Goal: Information Seeking & Learning: Learn about a topic

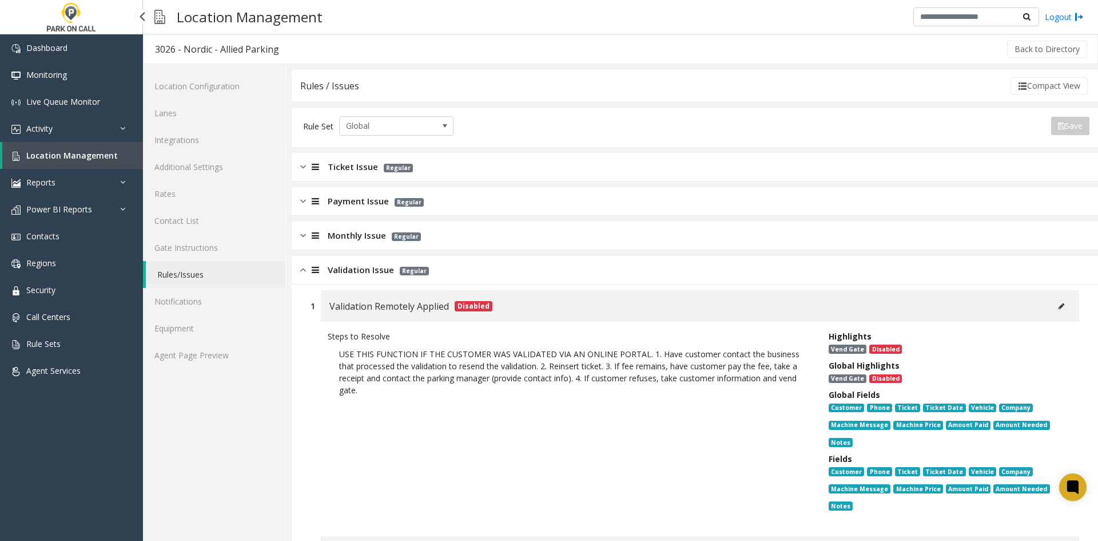
click at [97, 159] on span "Location Management" at bounding box center [72, 155] width 92 height 11
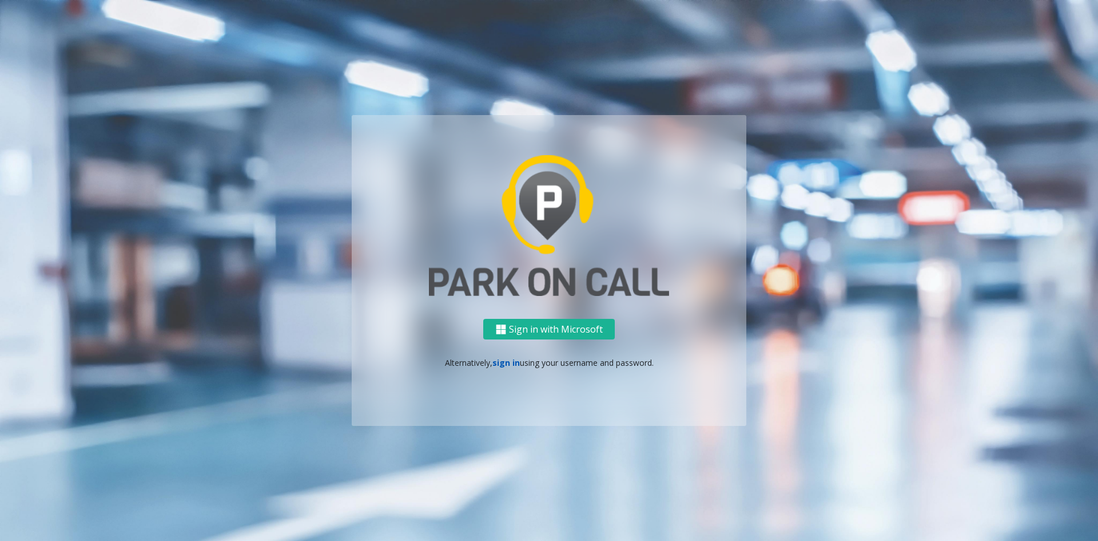
click at [500, 362] on link "sign in" at bounding box center [505, 362] width 27 height 11
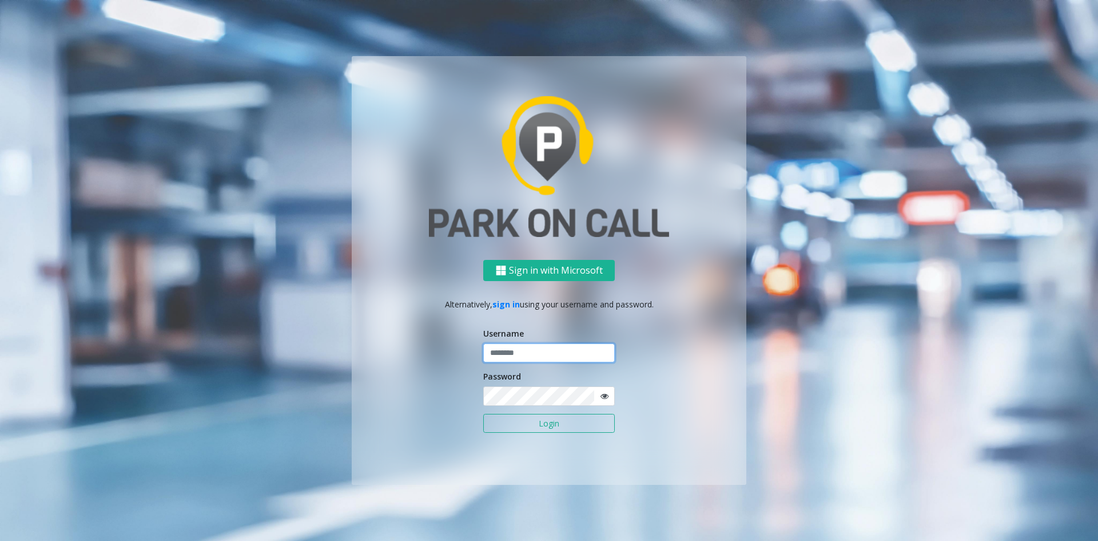
click at [519, 353] on input "text" at bounding box center [549, 352] width 132 height 19
paste input "**********"
type input "**********"
click at [503, 419] on button "Login" at bounding box center [549, 423] width 132 height 19
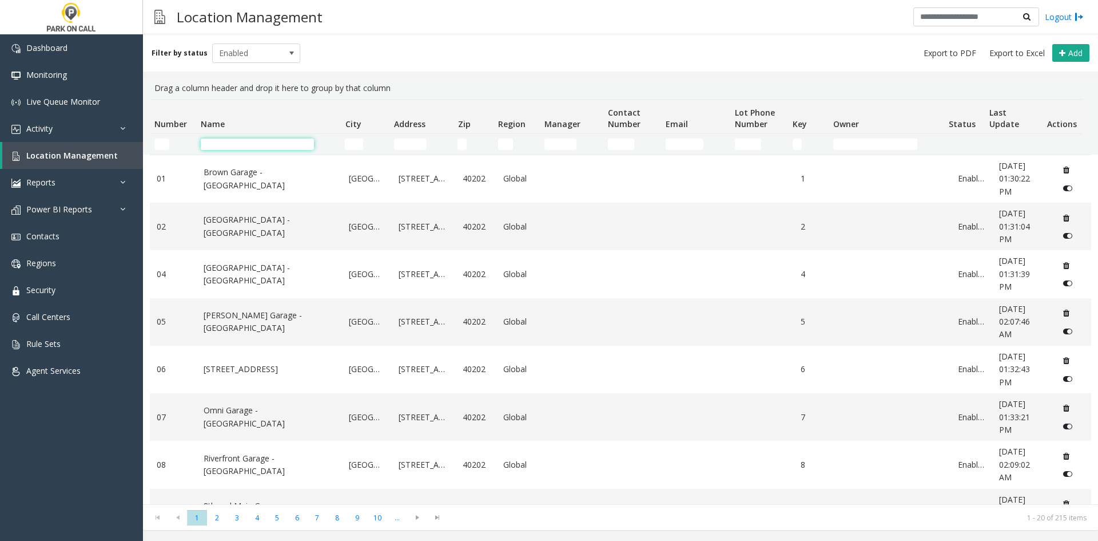
click at [244, 140] on input "Name Filter" at bounding box center [257, 143] width 113 height 11
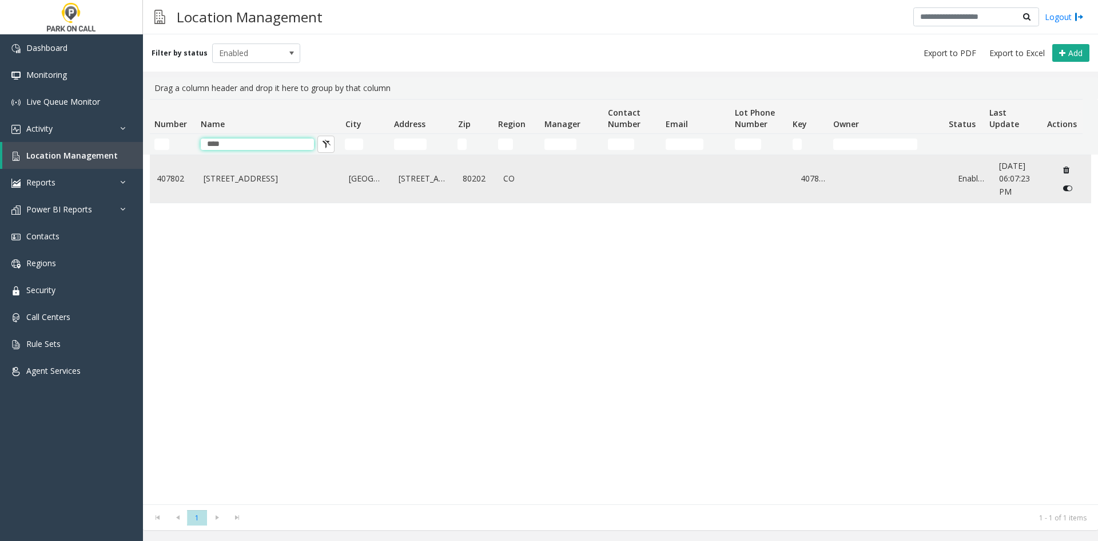
type input "****"
click at [221, 190] on td "[STREET_ADDRESS]" at bounding box center [270, 178] width 146 height 47
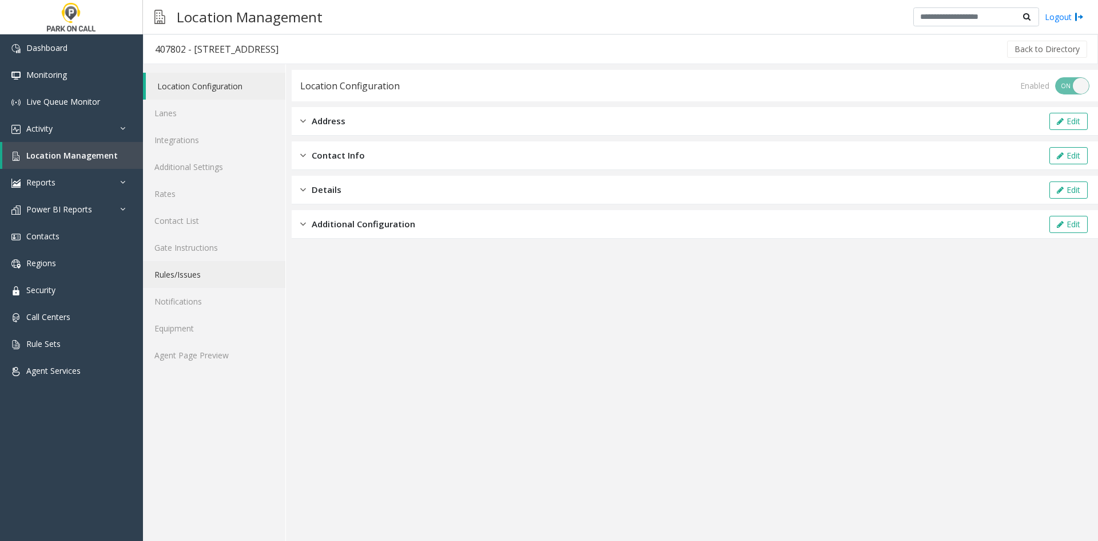
click at [170, 272] on link "Rules/Issues" at bounding box center [214, 274] width 142 height 27
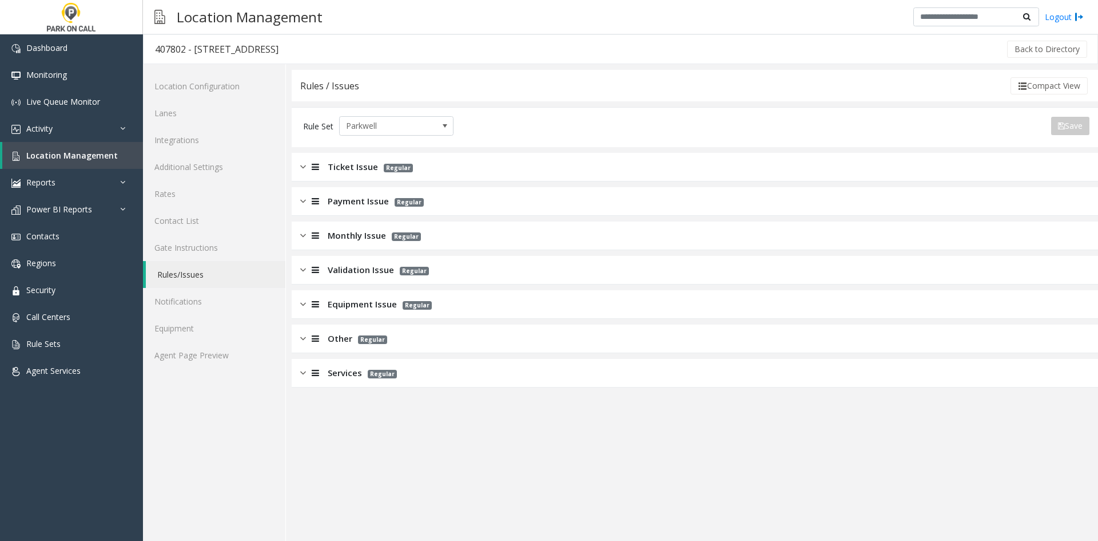
click at [334, 231] on span "Monthly Issue" at bounding box center [357, 235] width 58 height 13
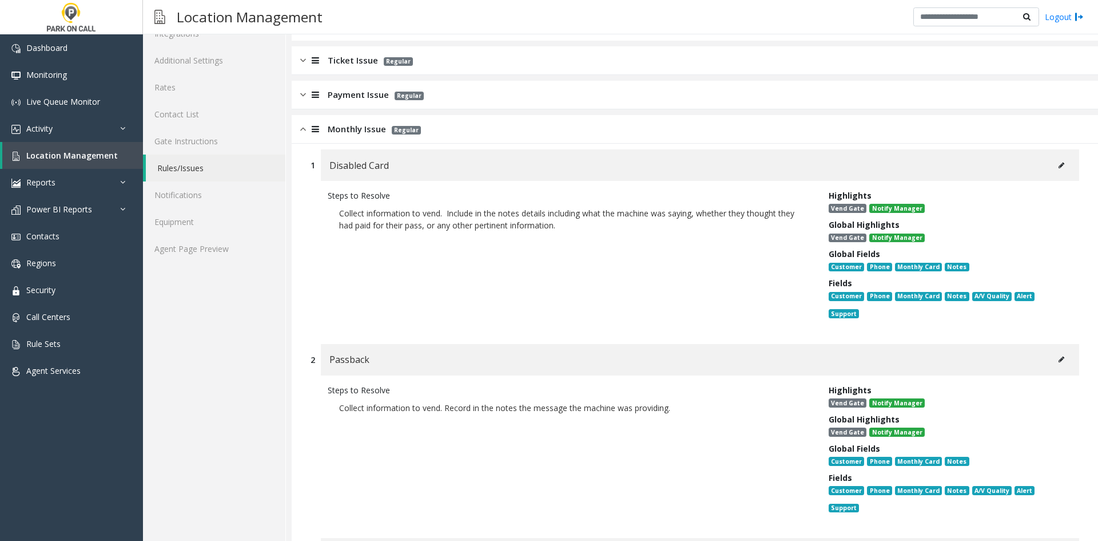
scroll to position [114, 0]
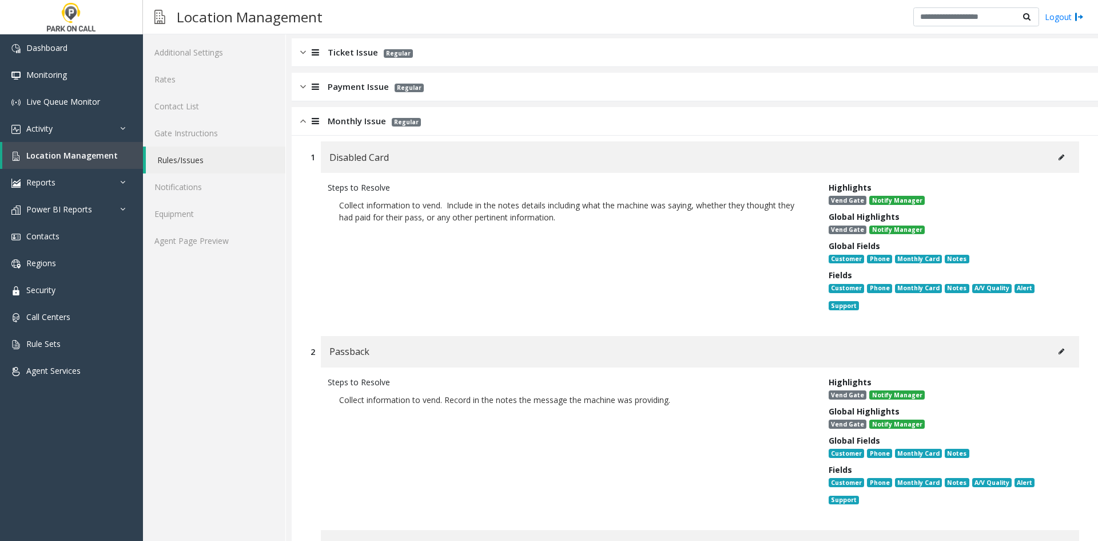
click at [1059, 353] on icon at bounding box center [1062, 351] width 6 height 7
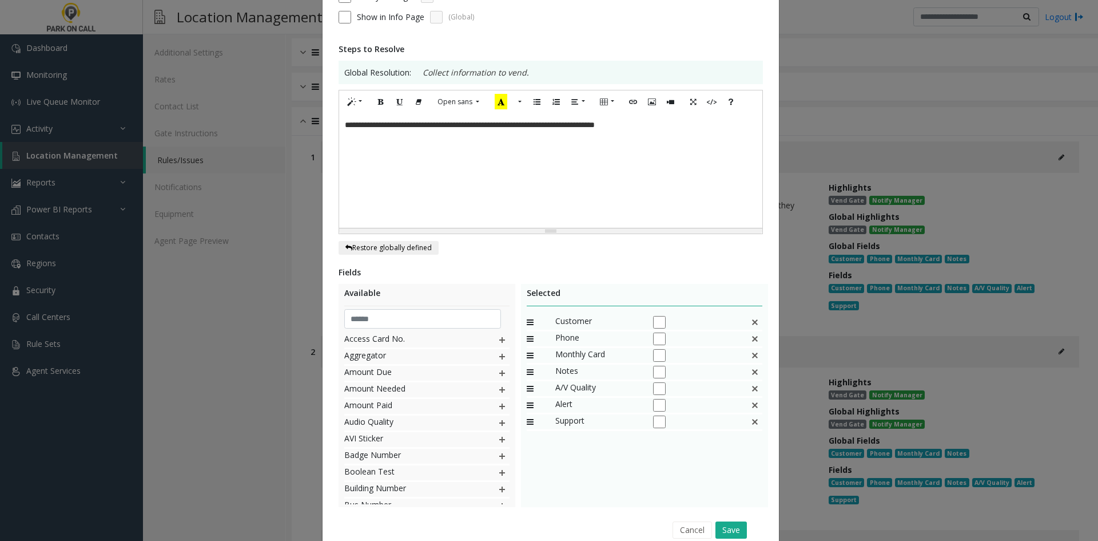
scroll to position [172, 0]
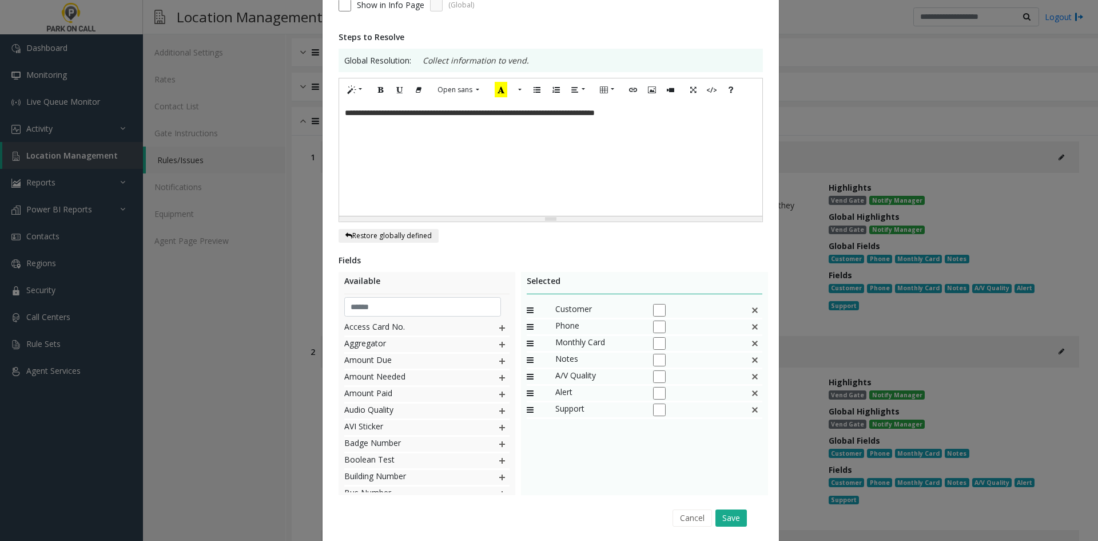
click at [750, 327] on img at bounding box center [754, 326] width 9 height 15
click at [435, 311] on input "text" at bounding box center [422, 306] width 157 height 19
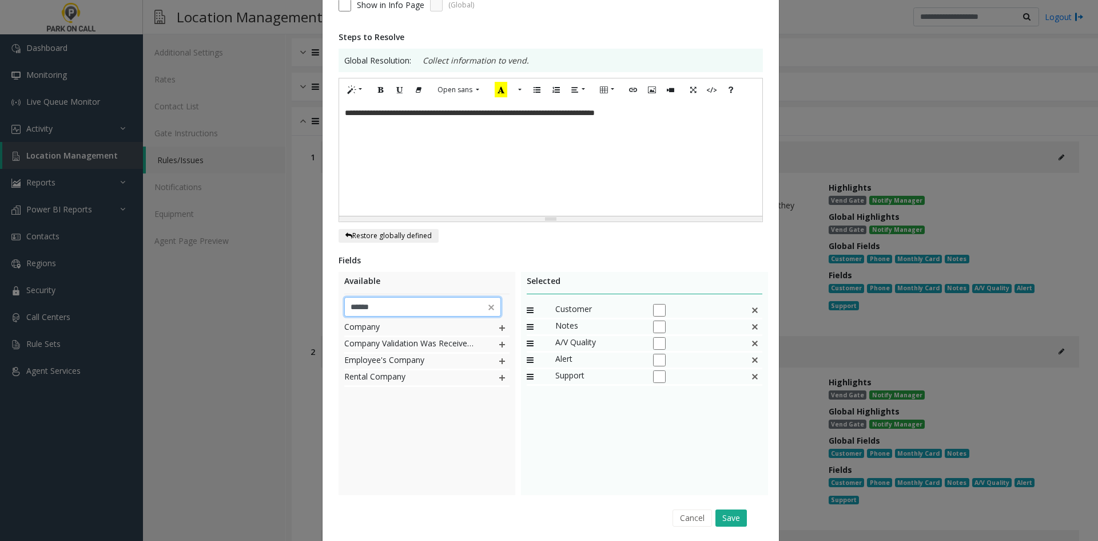
type input "******"
click at [498, 326] on img at bounding box center [502, 327] width 9 height 15
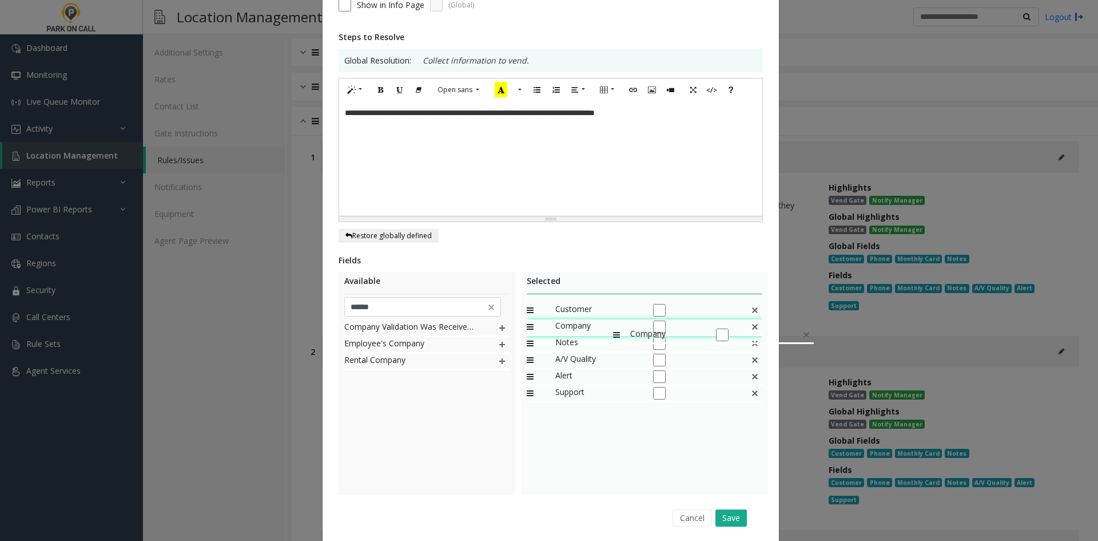
drag, startPoint x: 603, startPoint y: 391, endPoint x: 607, endPoint y: 321, distance: 69.3
click at [726, 520] on button "Save" at bounding box center [731, 517] width 31 height 17
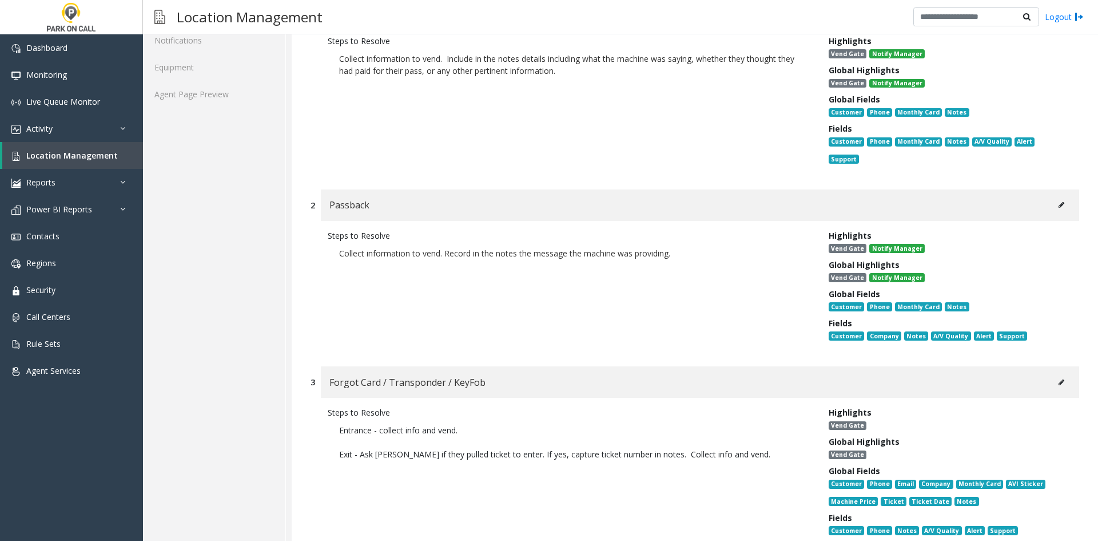
scroll to position [286, 0]
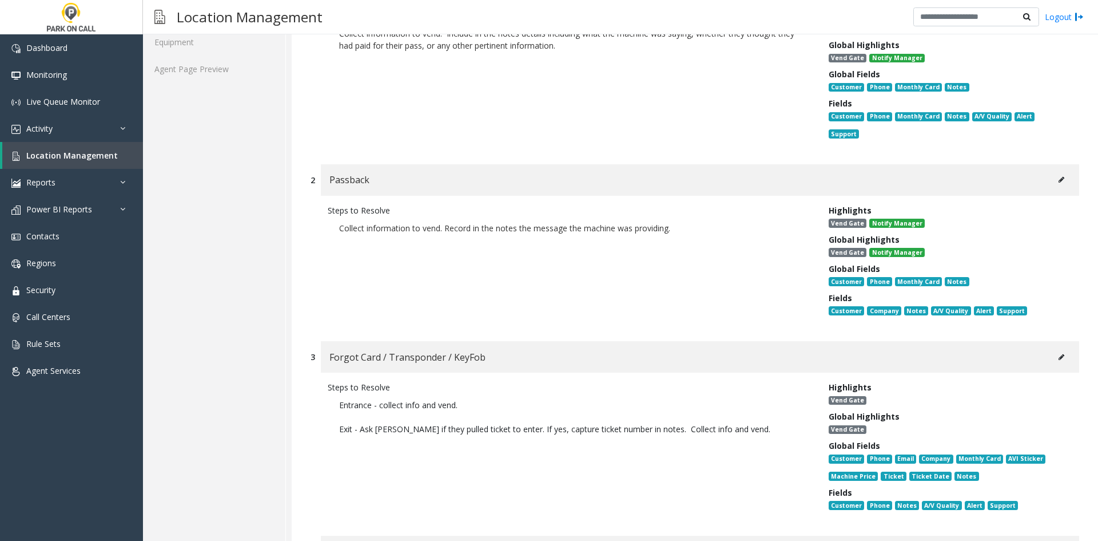
click at [1058, 352] on button at bounding box center [1061, 356] width 18 height 17
type input "**********"
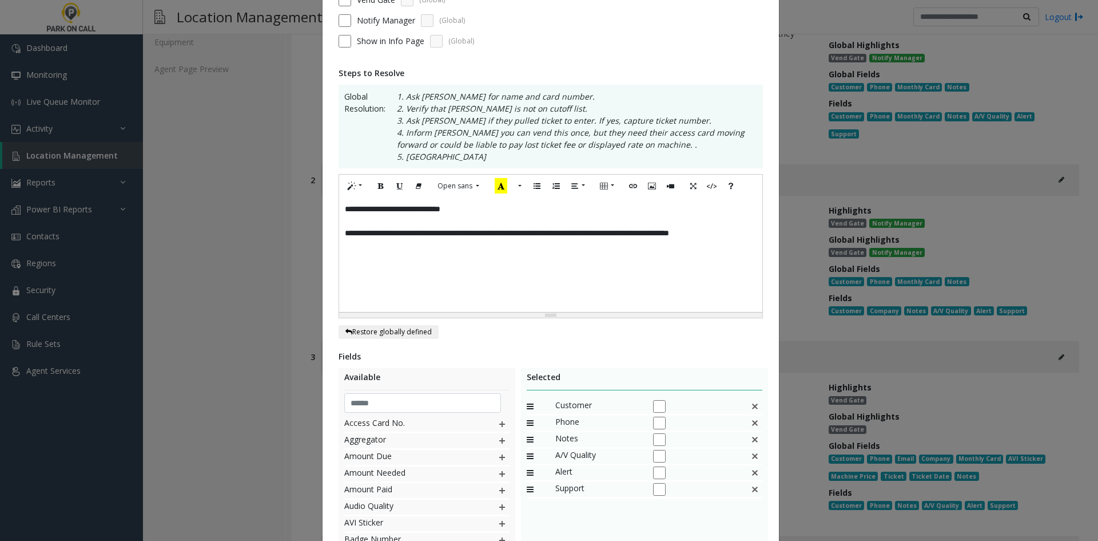
scroll to position [271, 0]
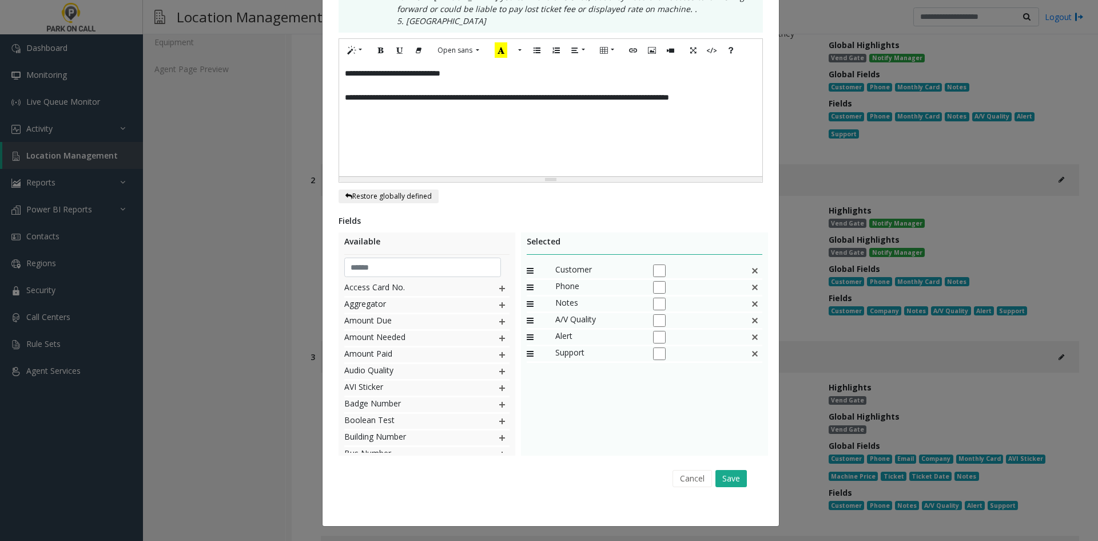
click at [753, 287] on img at bounding box center [754, 287] width 9 height 15
click at [410, 264] on input "text" at bounding box center [422, 266] width 157 height 19
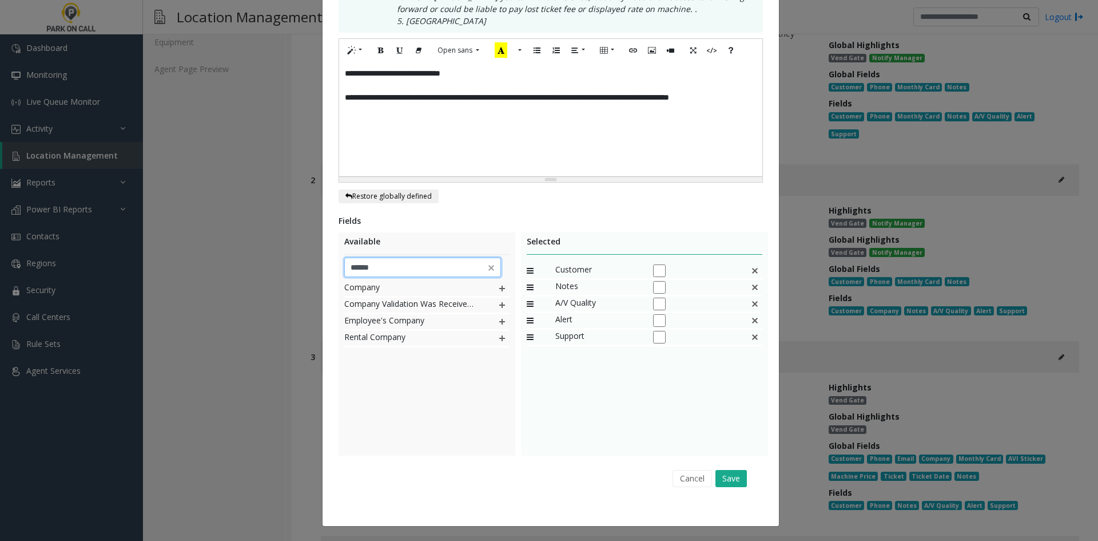
type input "******"
click at [499, 289] on img at bounding box center [502, 288] width 9 height 15
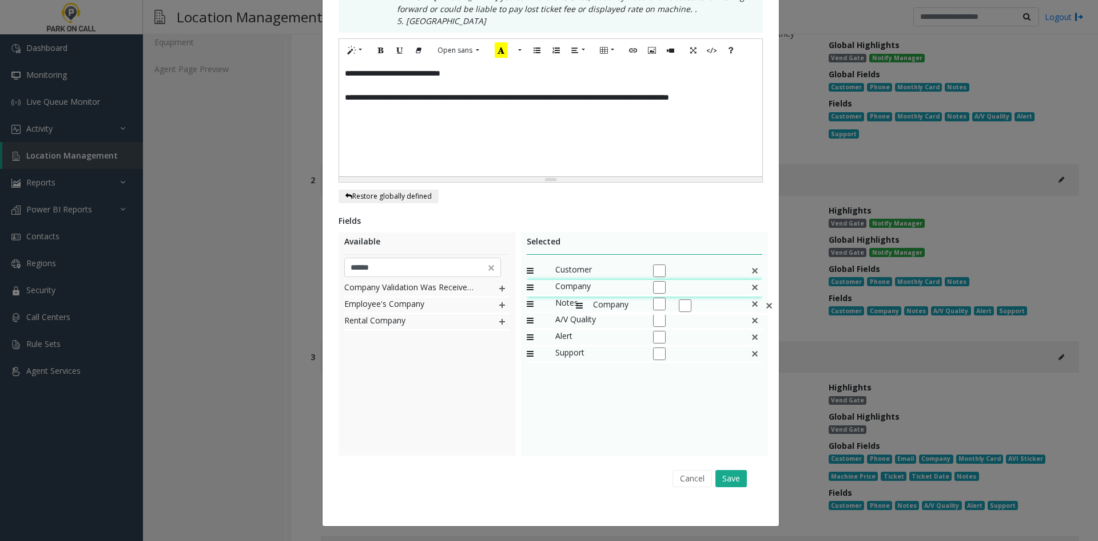
drag, startPoint x: 567, startPoint y: 357, endPoint x: 570, endPoint y: 292, distance: 65.3
click at [725, 484] on button "Save" at bounding box center [731, 478] width 31 height 17
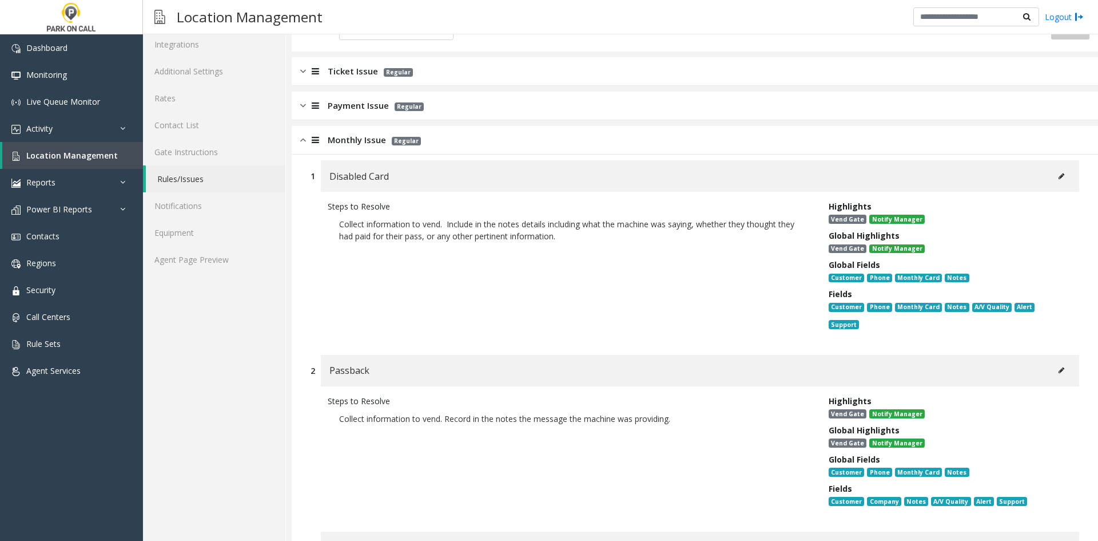
scroll to position [57, 0]
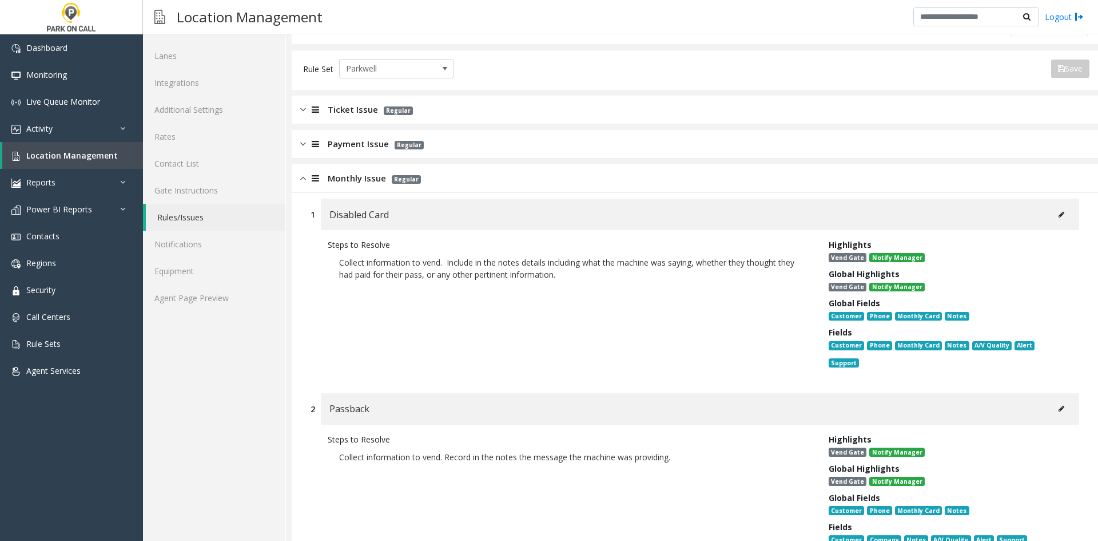
click at [1058, 217] on button at bounding box center [1061, 214] width 18 height 17
type input "**********"
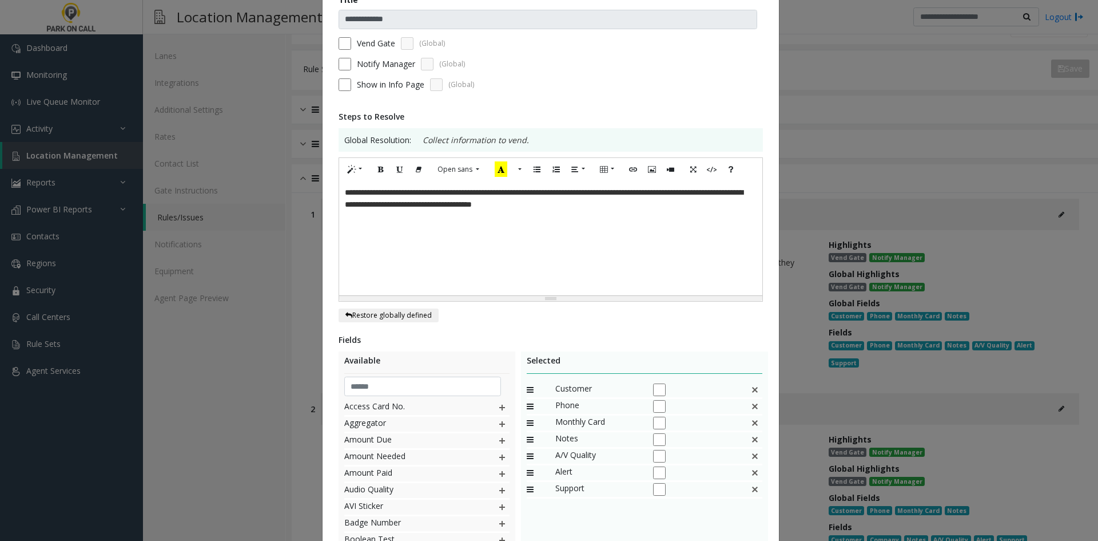
scroll to position [114, 0]
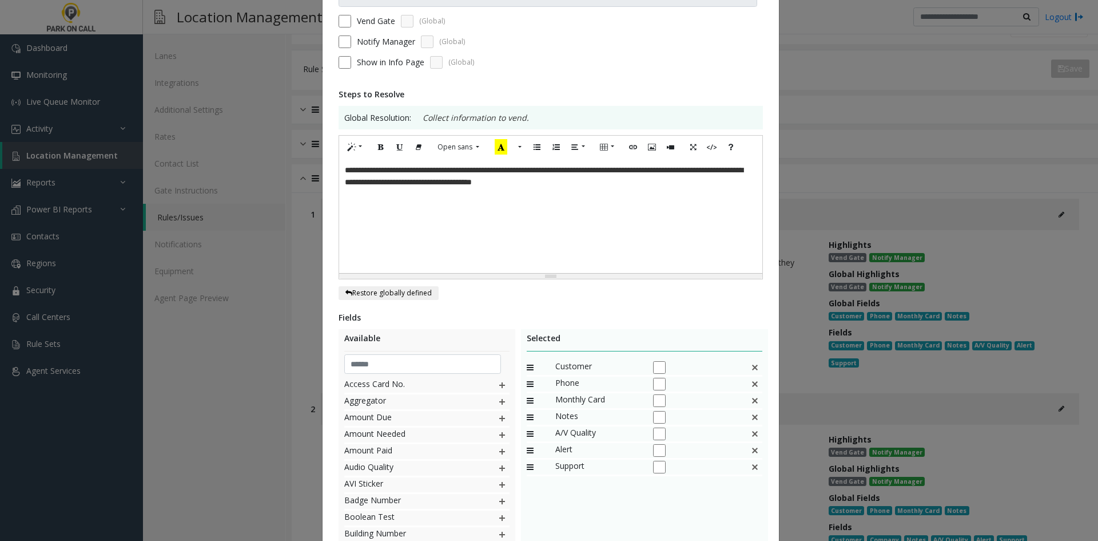
click at [750, 386] on img at bounding box center [754, 383] width 9 height 15
click at [436, 362] on input "text" at bounding box center [422, 363] width 157 height 19
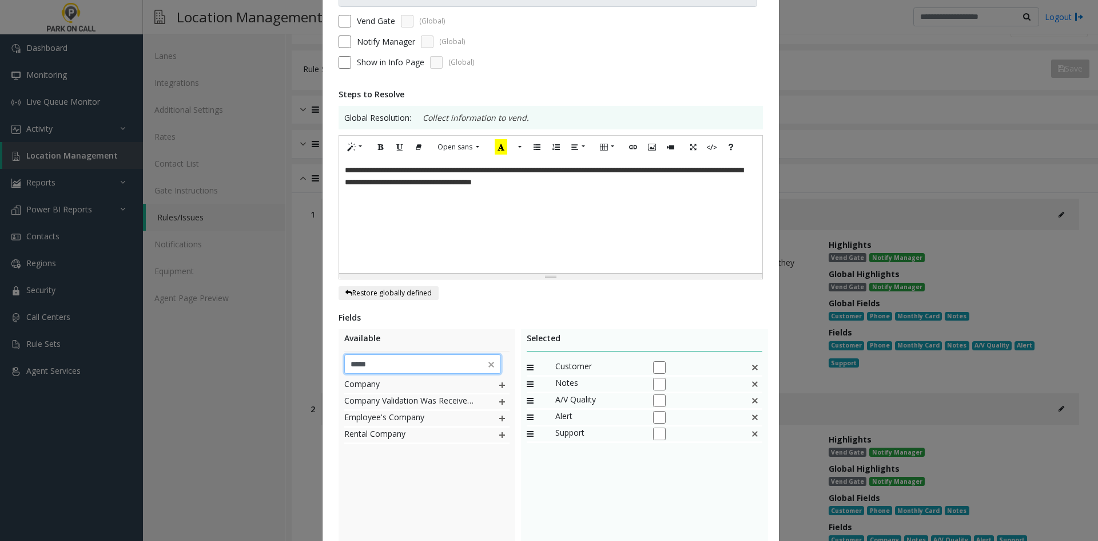
type input "*****"
click at [499, 388] on img at bounding box center [502, 385] width 9 height 15
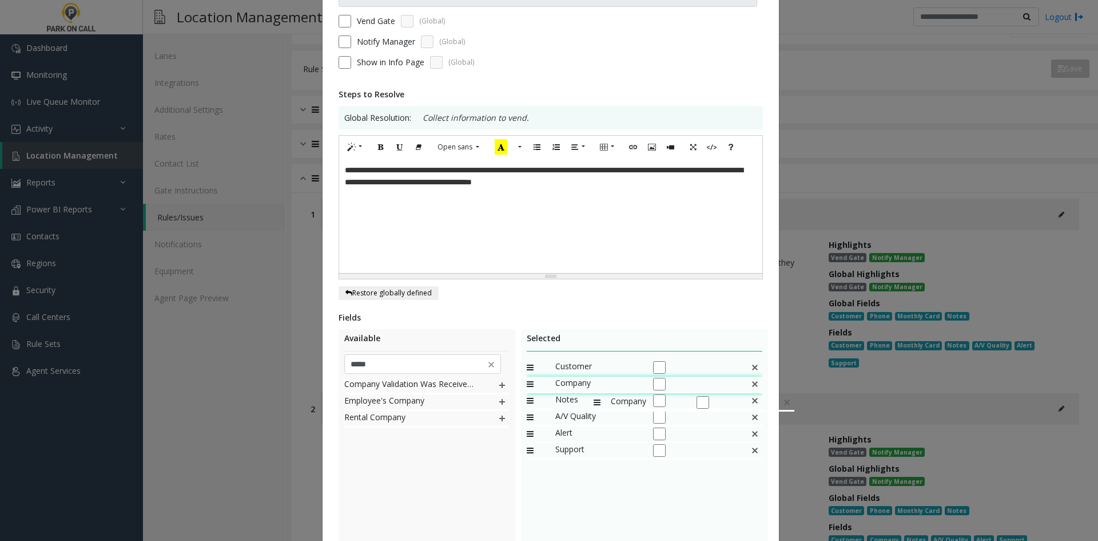
drag, startPoint x: 581, startPoint y: 451, endPoint x: 588, endPoint y: 389, distance: 62.7
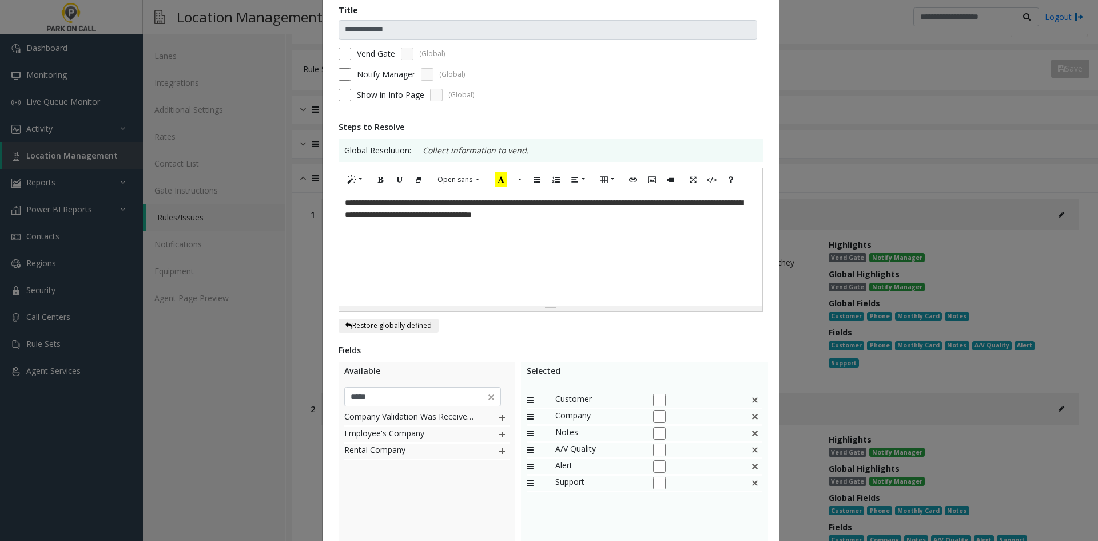
scroll to position [211, 0]
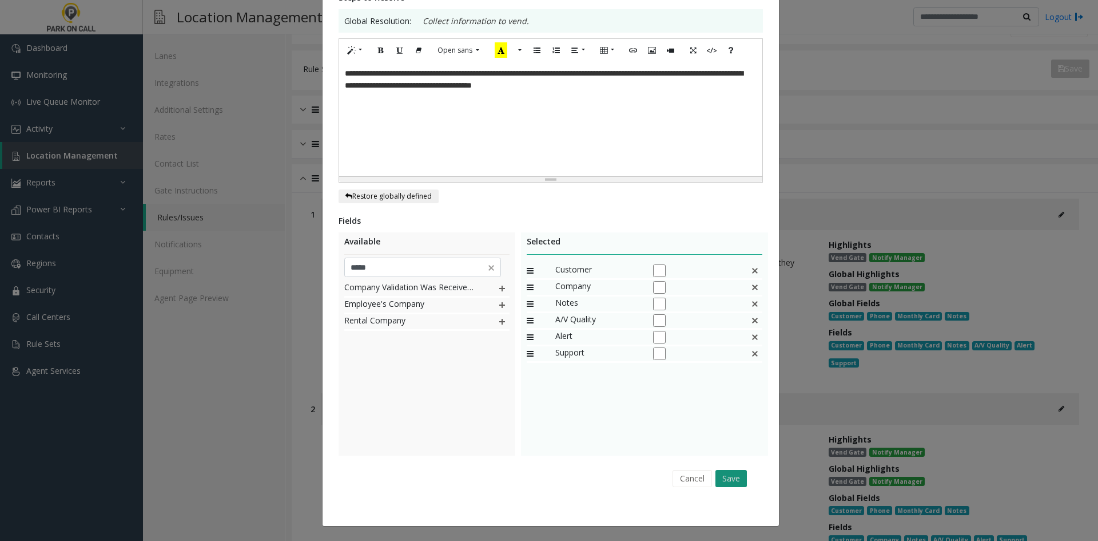
click at [716, 476] on button "Save" at bounding box center [731, 478] width 31 height 17
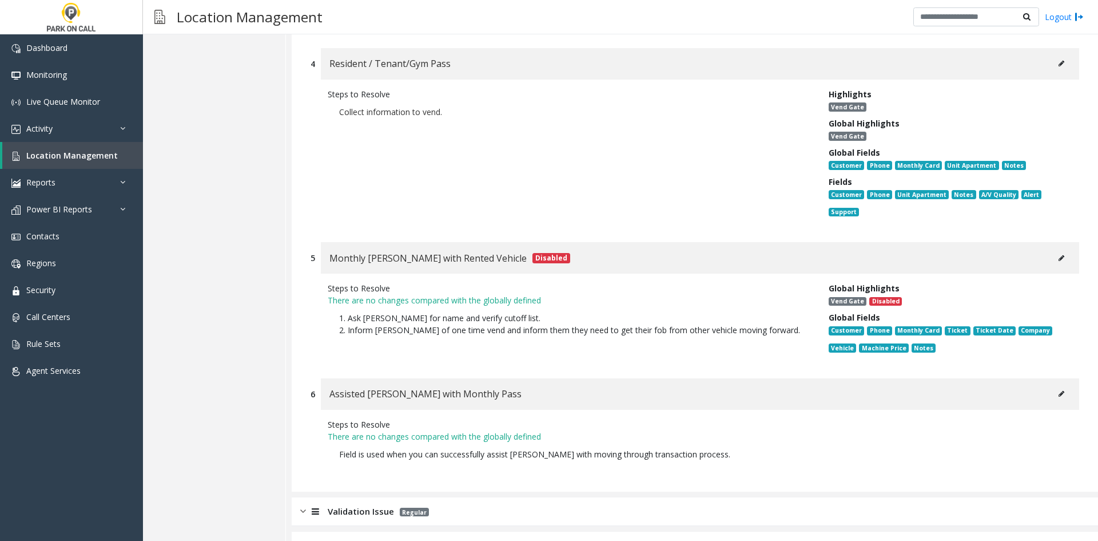
scroll to position [859, 0]
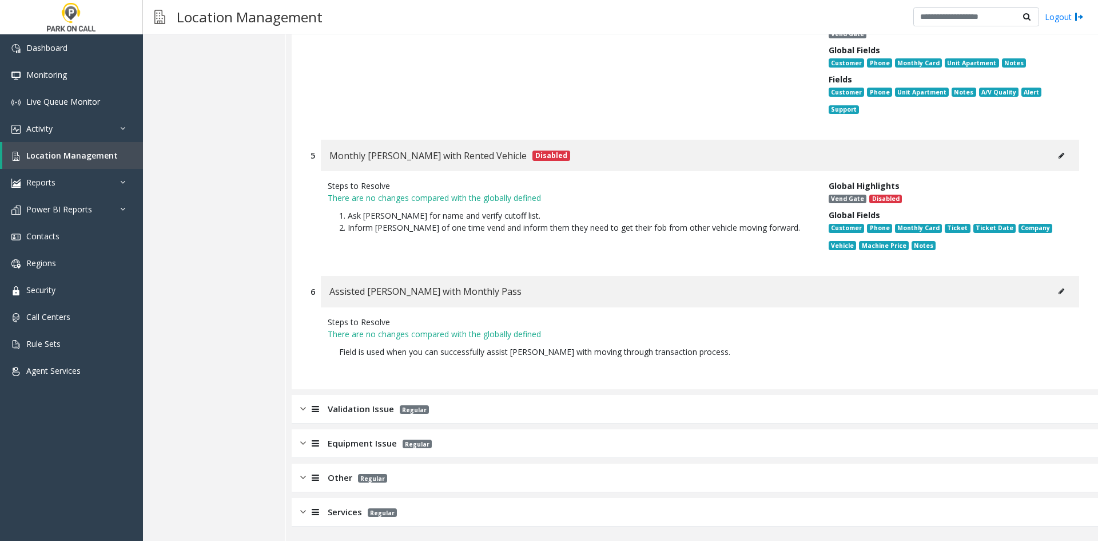
click at [502, 514] on div "Services Regular" at bounding box center [695, 512] width 807 height 29
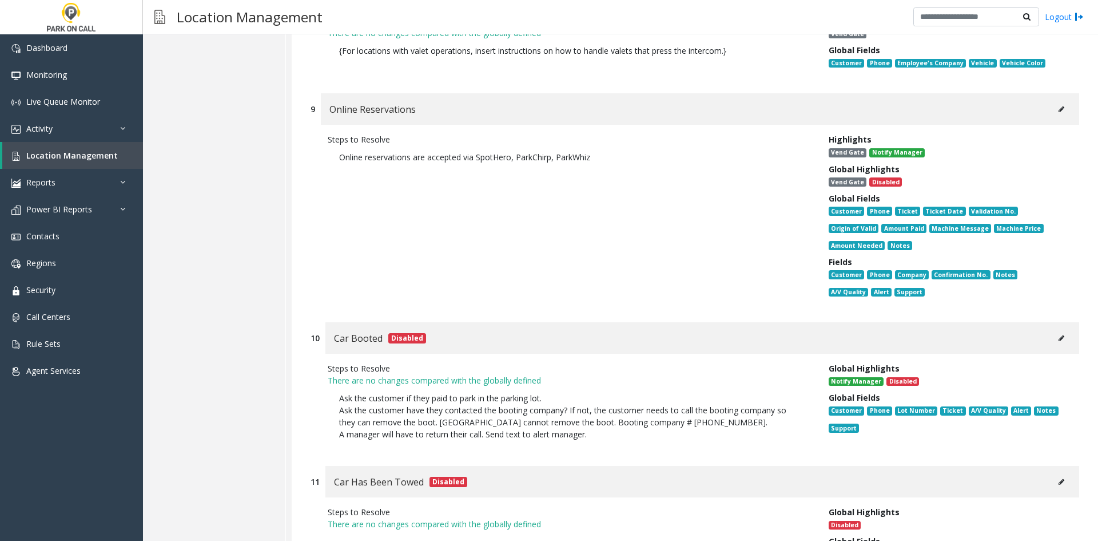
scroll to position [2447, 0]
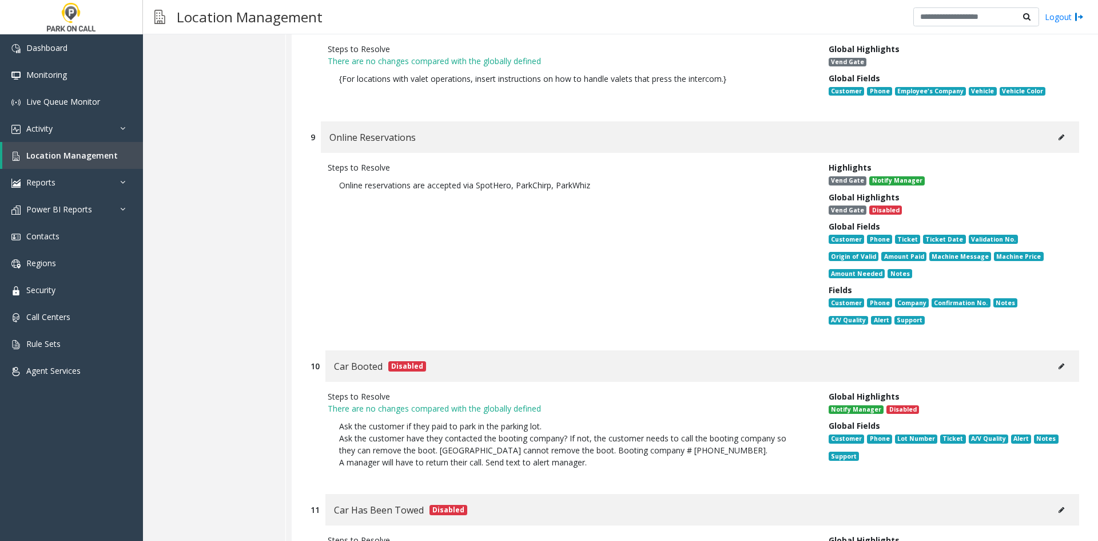
click at [1058, 129] on button at bounding box center [1061, 137] width 18 height 17
type input "**********"
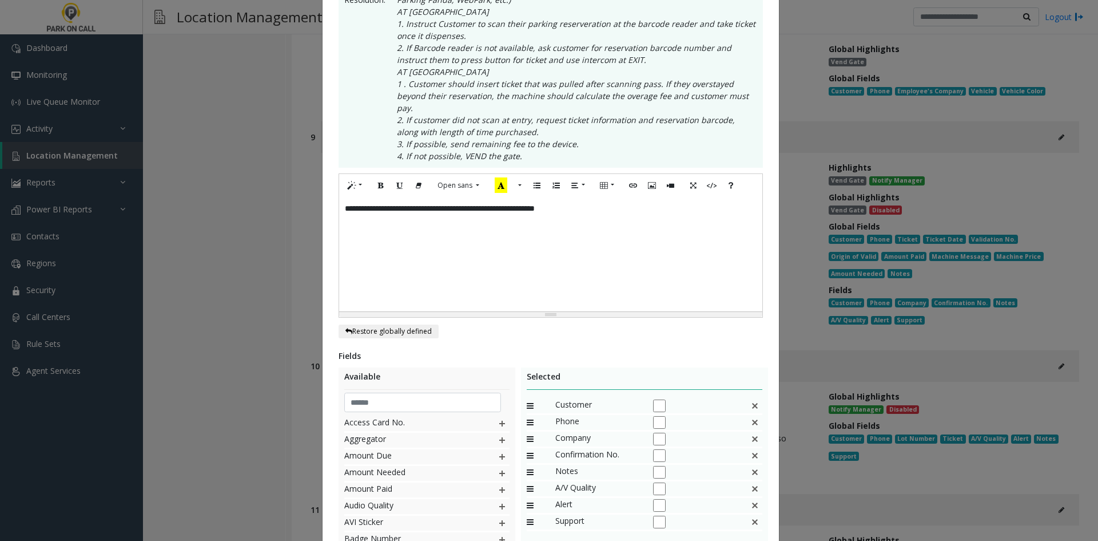
scroll to position [343, 0]
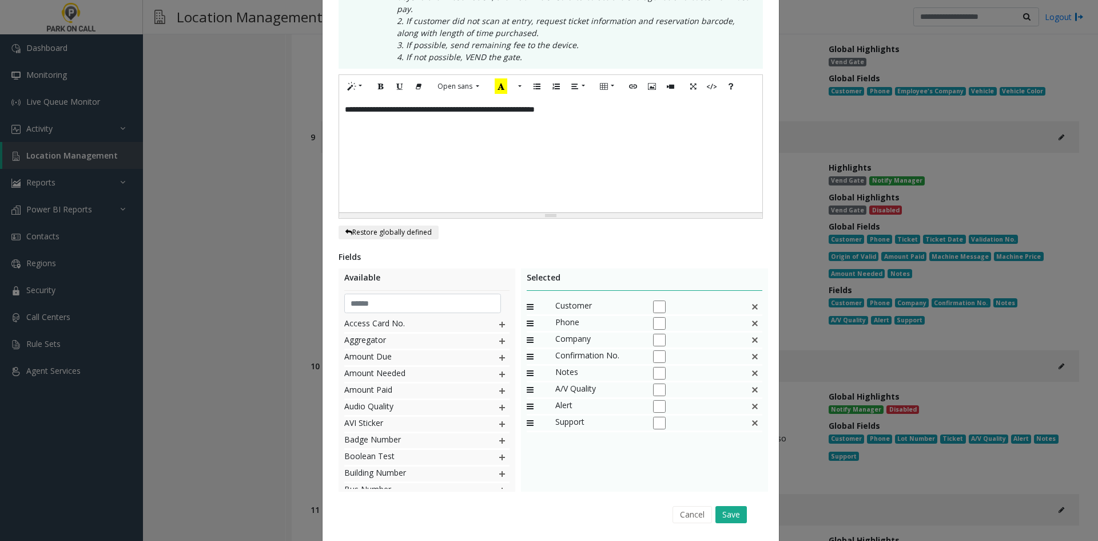
click at [750, 332] on img at bounding box center [754, 339] width 9 height 15
click at [410, 297] on input "text" at bounding box center [422, 302] width 157 height 19
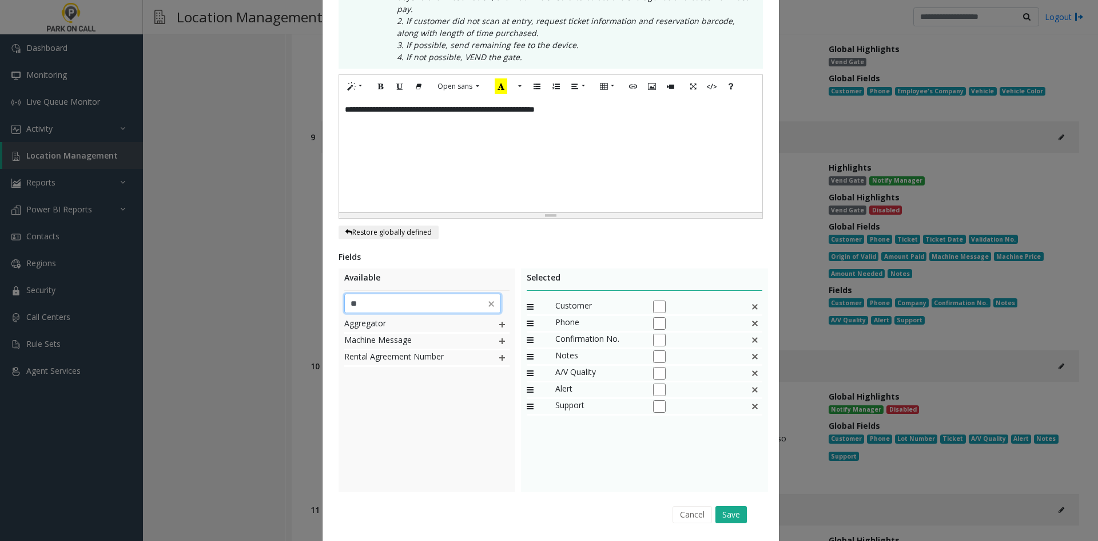
type input "**"
click at [498, 317] on img at bounding box center [502, 324] width 9 height 15
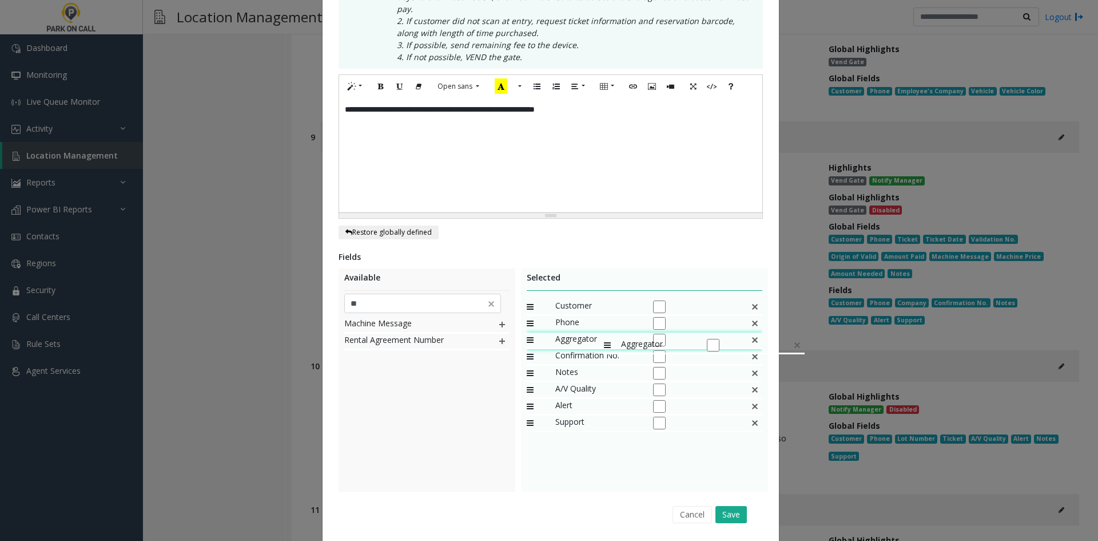
drag, startPoint x: 590, startPoint y: 410, endPoint x: 598, endPoint y: 332, distance: 78.3
click at [739, 508] on button "Save" at bounding box center [731, 514] width 31 height 17
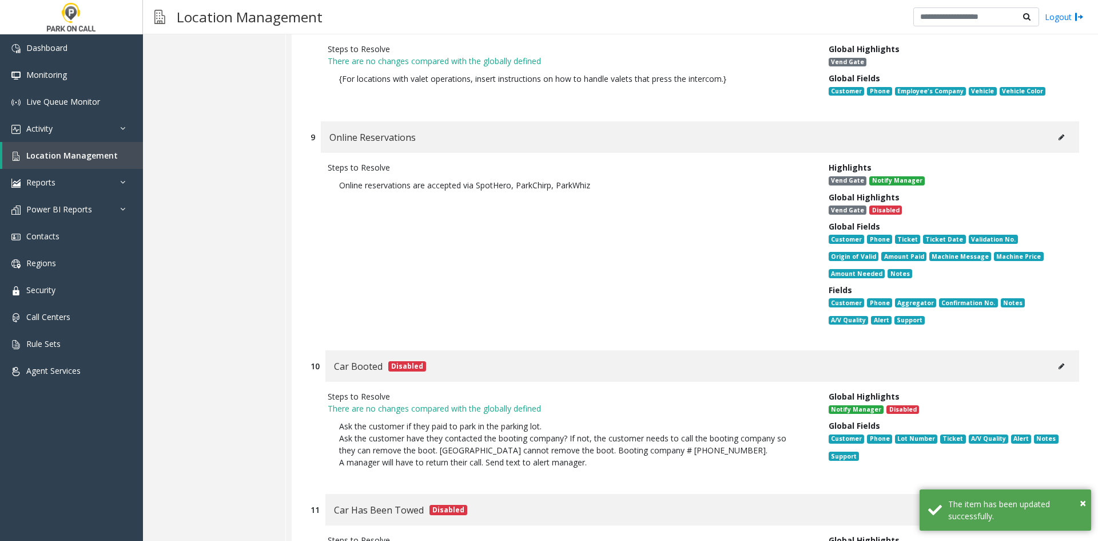
drag, startPoint x: 620, startPoint y: 434, endPoint x: 565, endPoint y: 308, distance: 137.3
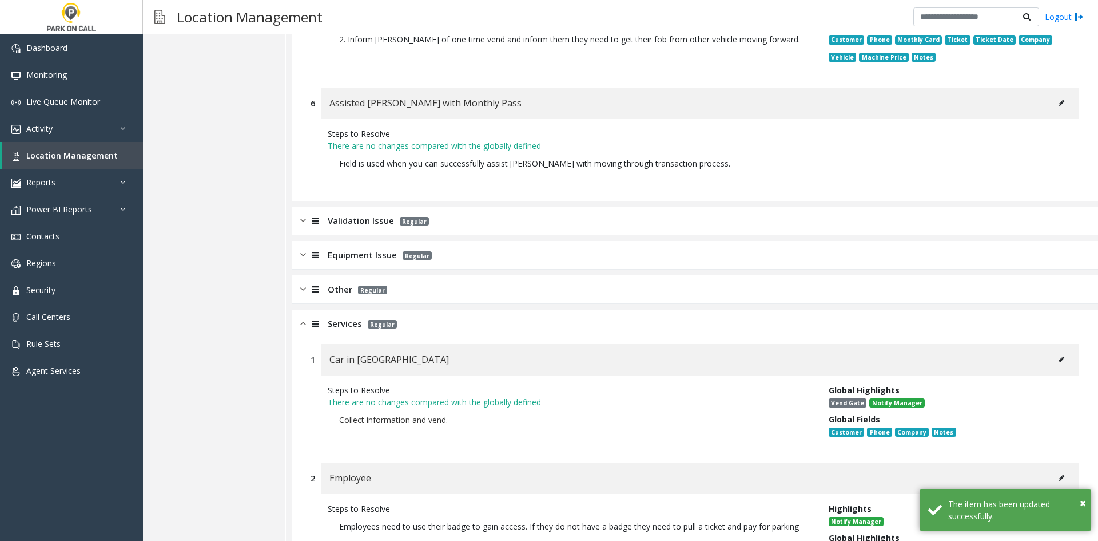
scroll to position [0, 0]
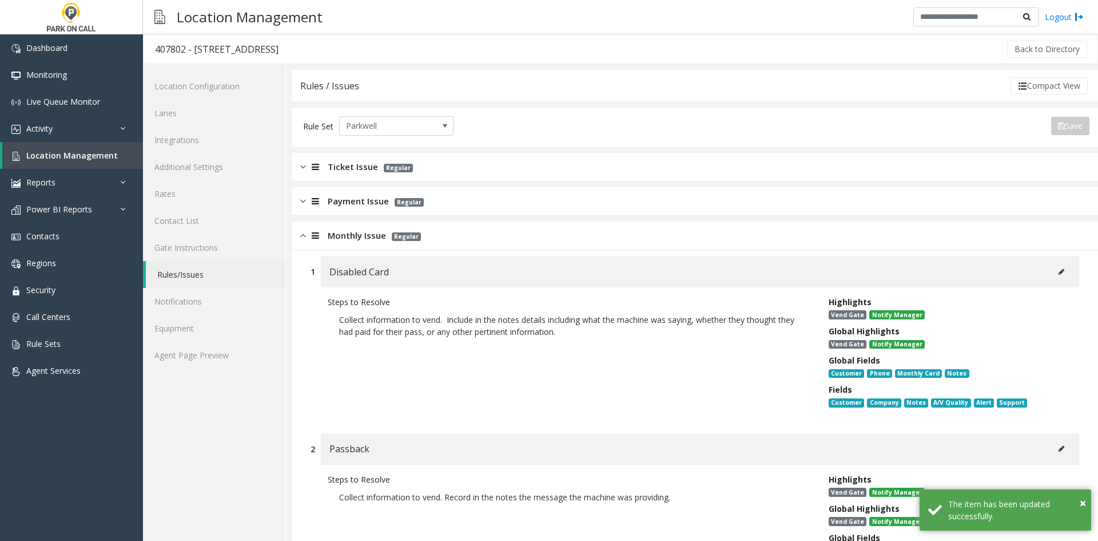
drag, startPoint x: 542, startPoint y: 395, endPoint x: 544, endPoint y: 161, distance: 233.4
click at [257, 348] on link "Agent Page Preview" at bounding box center [214, 354] width 142 height 27
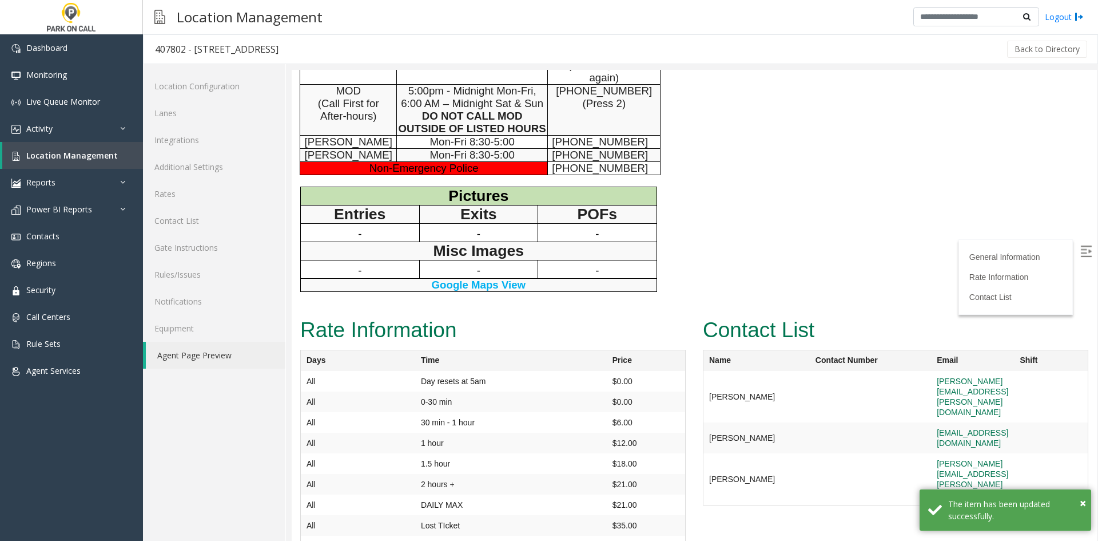
scroll to position [311, 0]
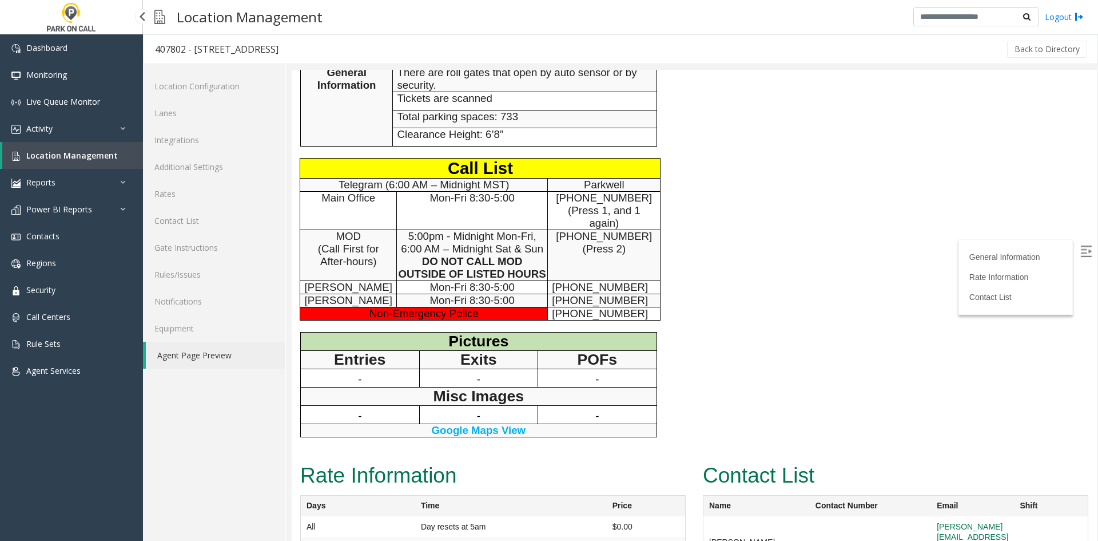
click at [2, 440] on div "Dashboard Monitoring Live Queue Monitor Activity Daily Activity Lane Activity A…" at bounding box center [71, 282] width 143 height 497
click at [71, 229] on link "Contacts" at bounding box center [71, 236] width 143 height 27
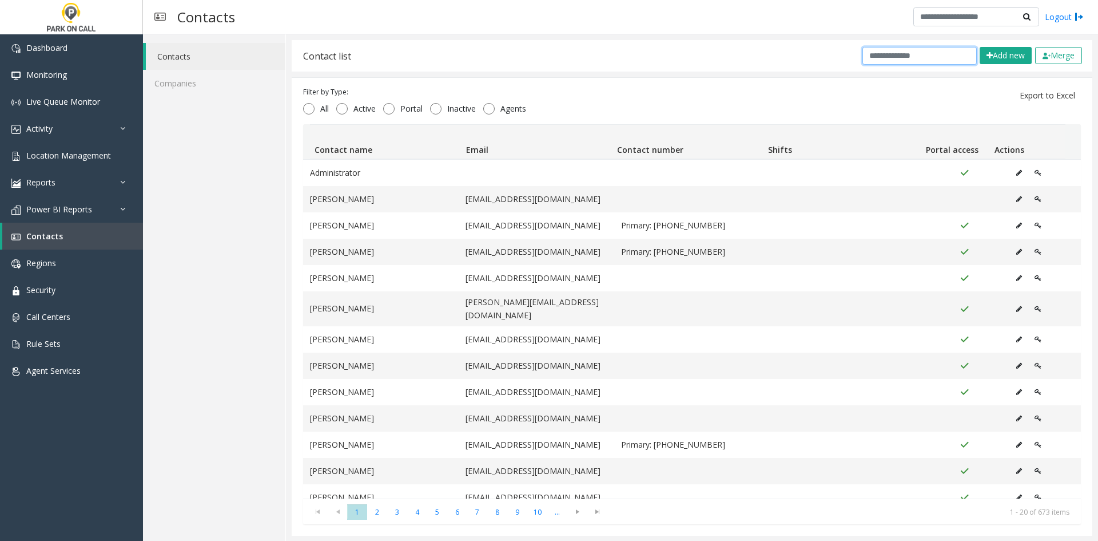
click at [908, 55] on input "text" at bounding box center [920, 56] width 114 height 18
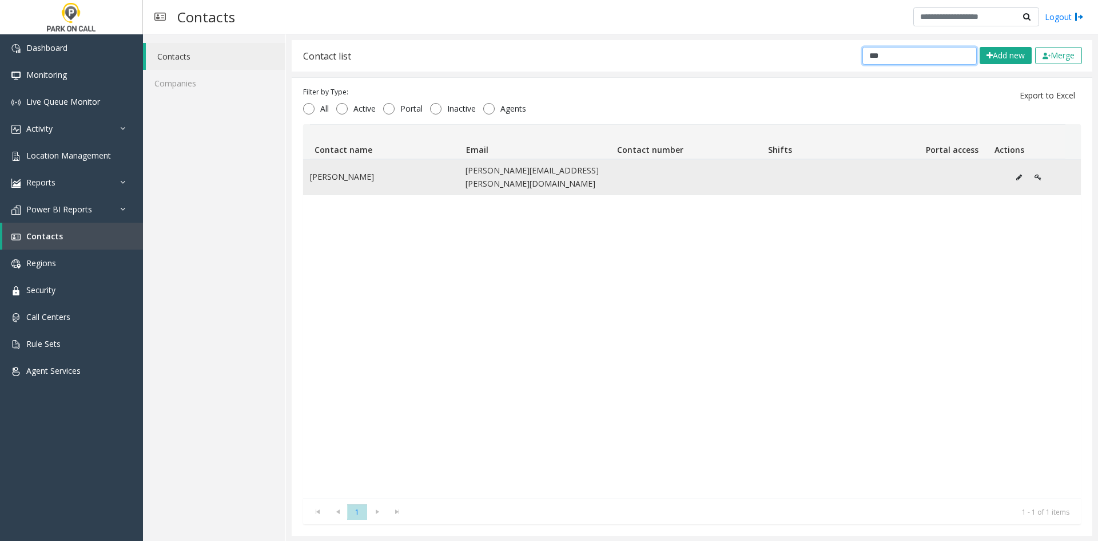
type input "***"
click at [1016, 174] on icon "Data table" at bounding box center [1019, 177] width 6 height 7
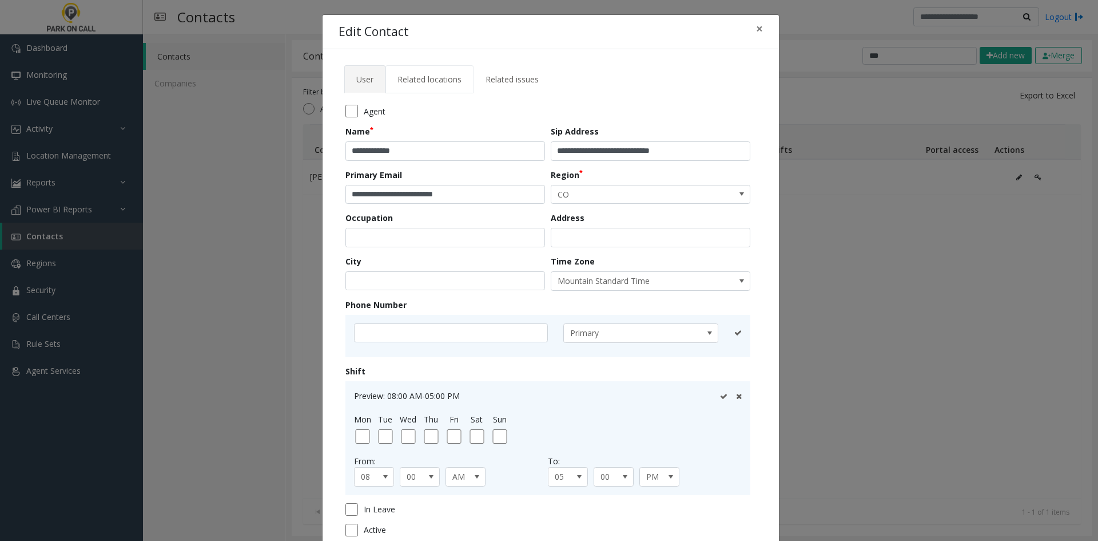
click at [450, 74] on span "Related locations" at bounding box center [430, 79] width 64 height 11
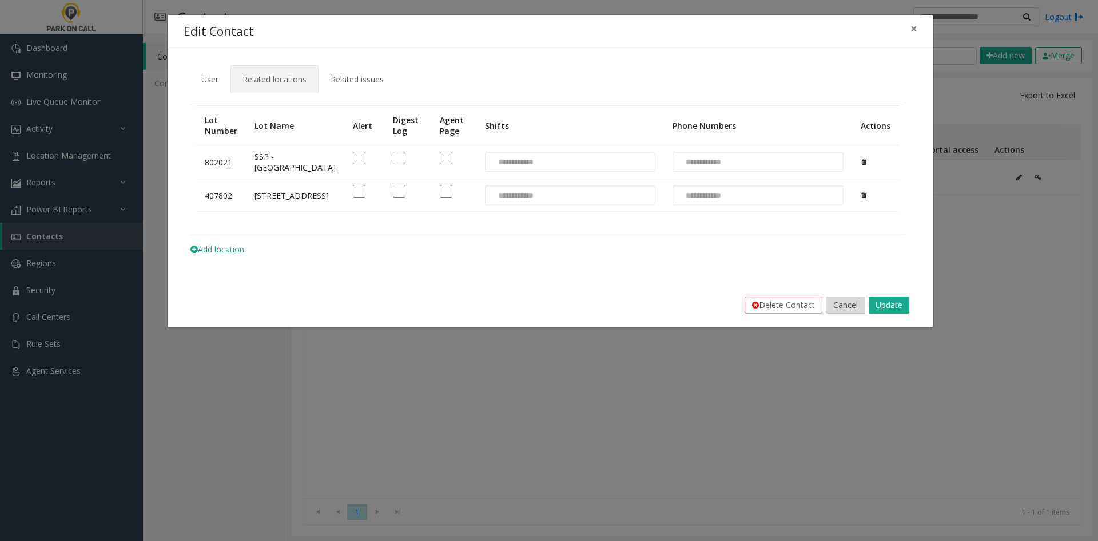
click at [843, 313] on button "Cancel" at bounding box center [845, 304] width 39 height 17
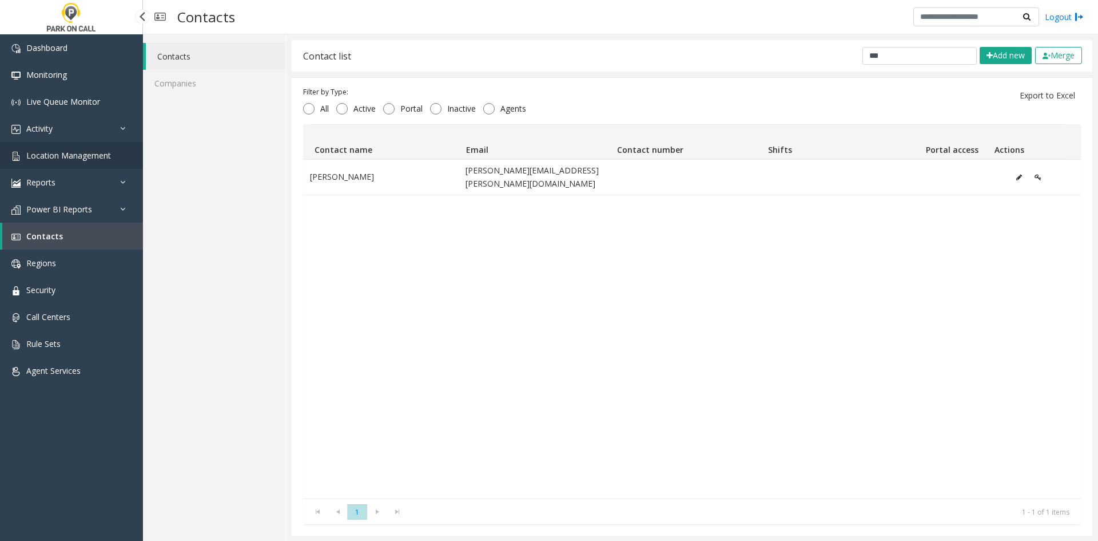
click at [56, 161] on link "Location Management" at bounding box center [71, 155] width 143 height 27
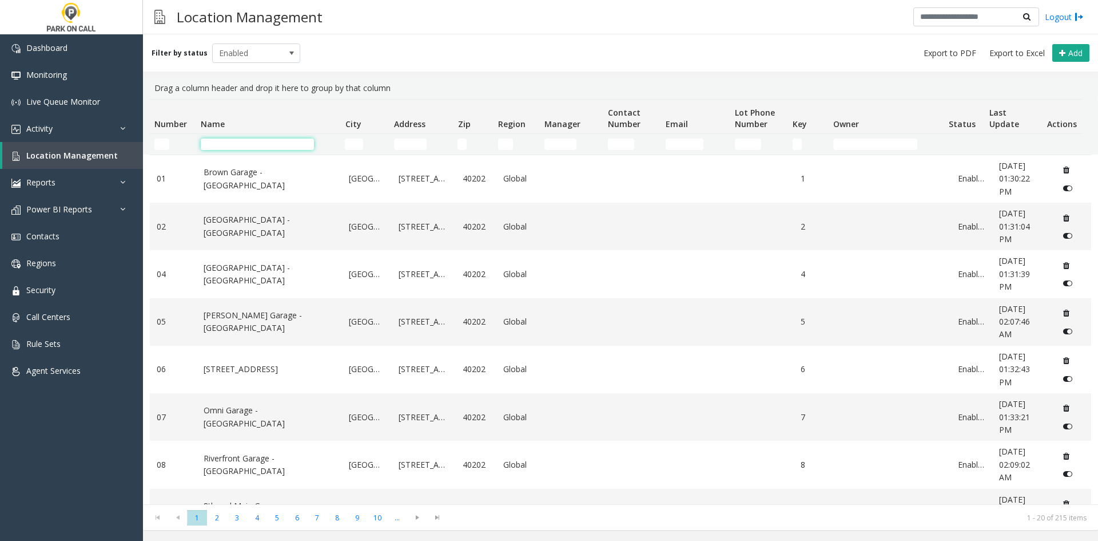
click at [220, 142] on input "Name Filter" at bounding box center [257, 143] width 113 height 11
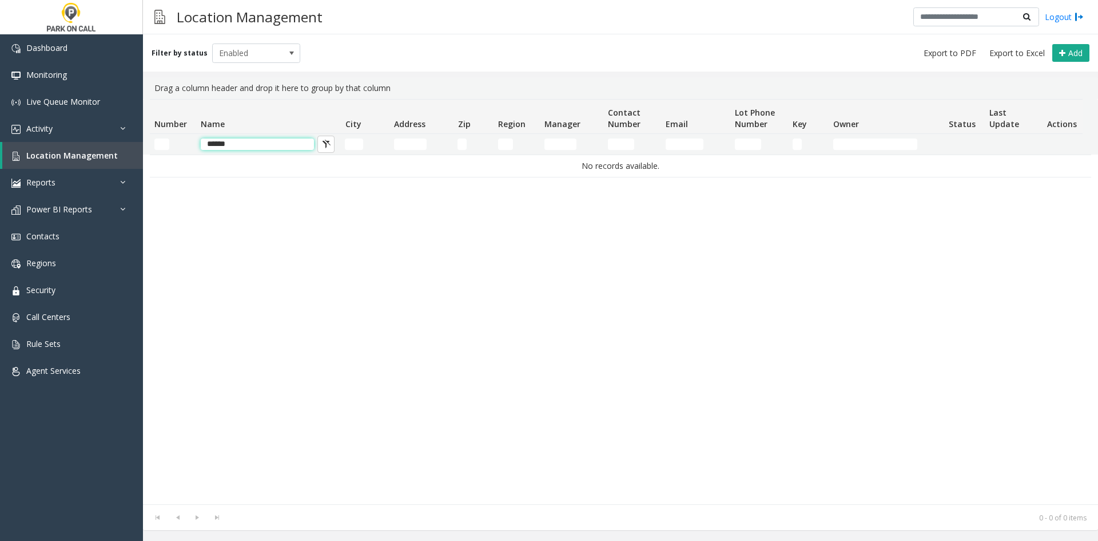
drag, startPoint x: 241, startPoint y: 146, endPoint x: 220, endPoint y: 145, distance: 21.8
click at [220, 145] on input "******" at bounding box center [257, 143] width 113 height 11
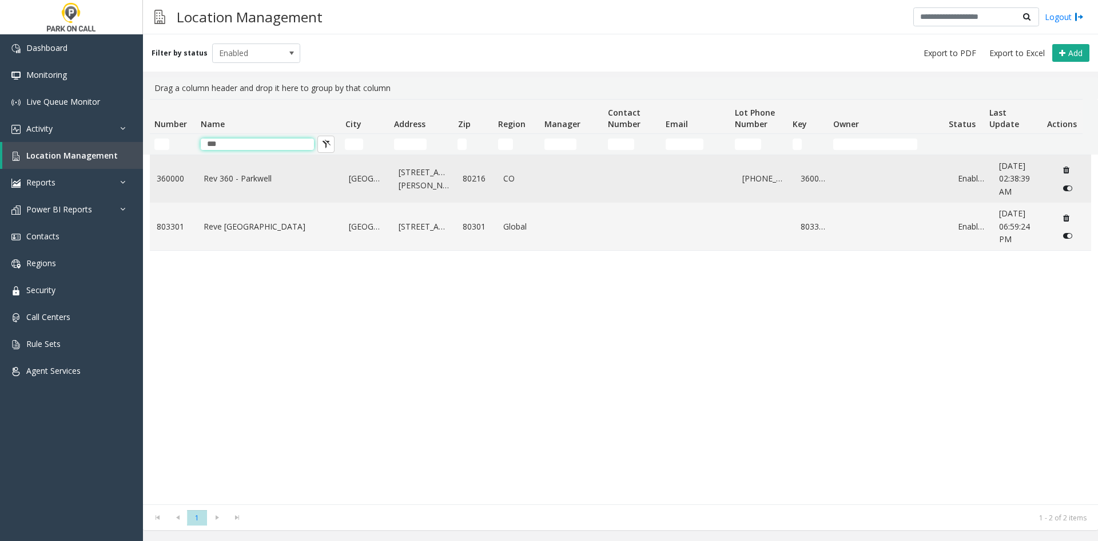
type input "***"
click at [225, 178] on link "Rev 360 - Parkwell" at bounding box center [270, 178] width 132 height 13
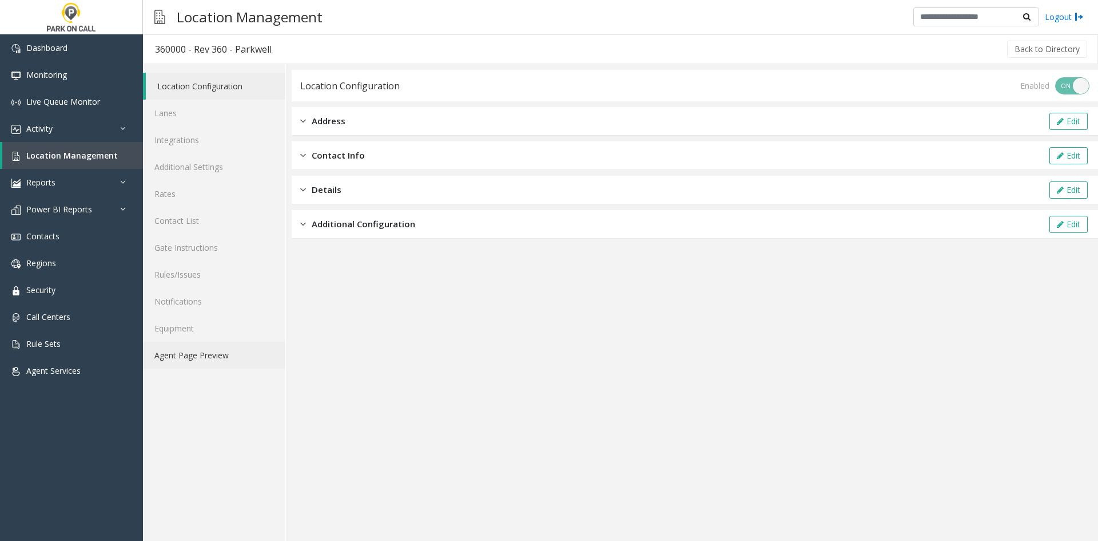
click at [225, 355] on link "Agent Page Preview" at bounding box center [214, 354] width 142 height 27
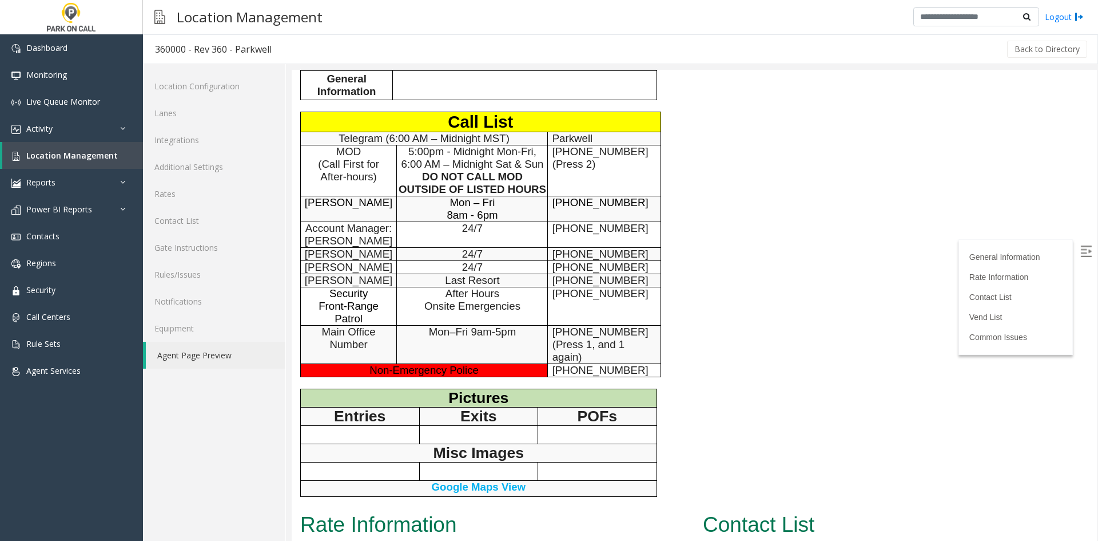
scroll to position [400, 0]
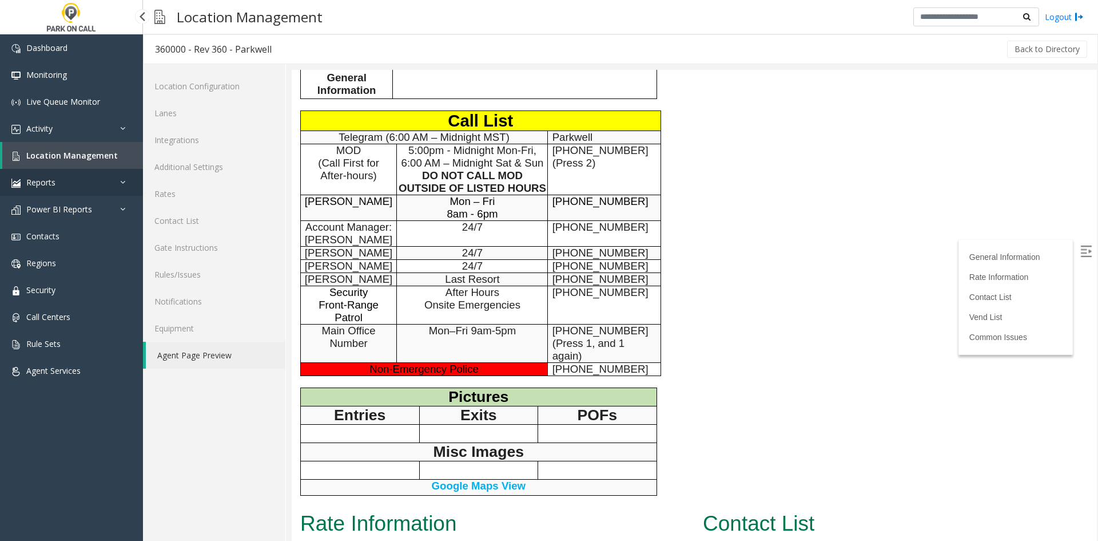
click at [87, 182] on link "Reports" at bounding box center [71, 182] width 143 height 27
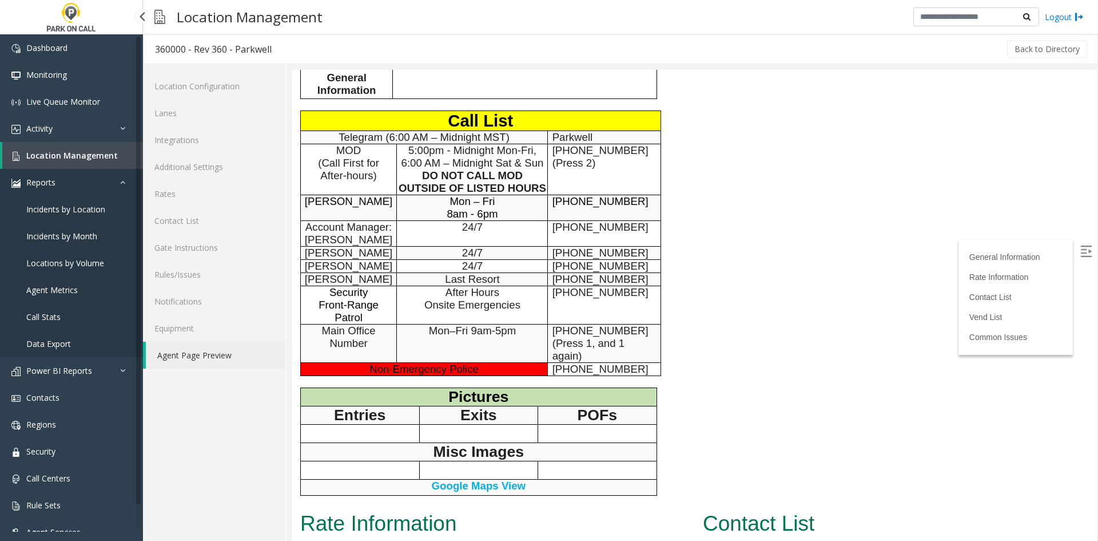
click at [87, 182] on link "Reports" at bounding box center [71, 182] width 143 height 27
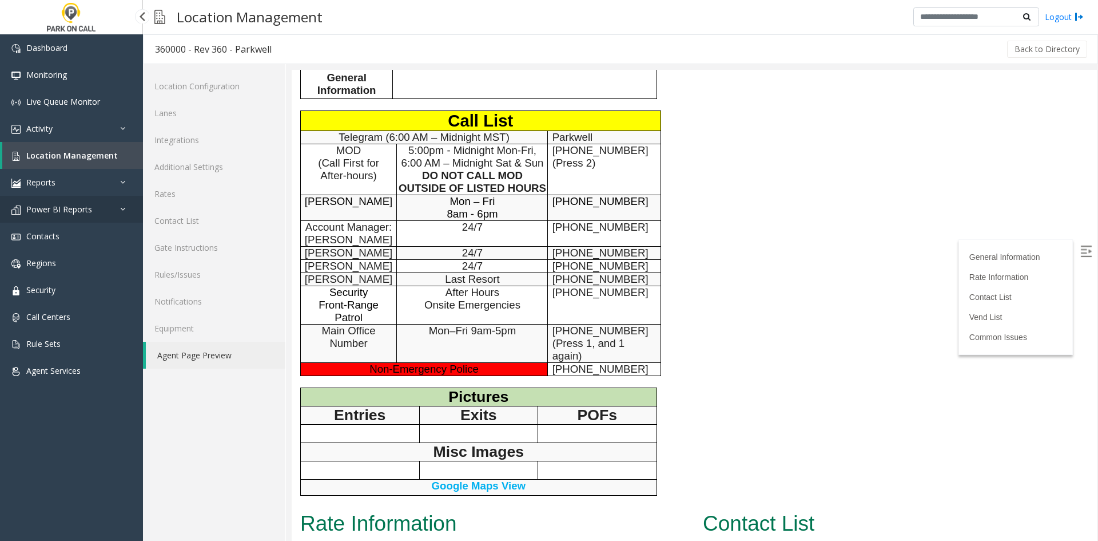
click at [81, 210] on span "Power BI Reports" at bounding box center [59, 209] width 66 height 11
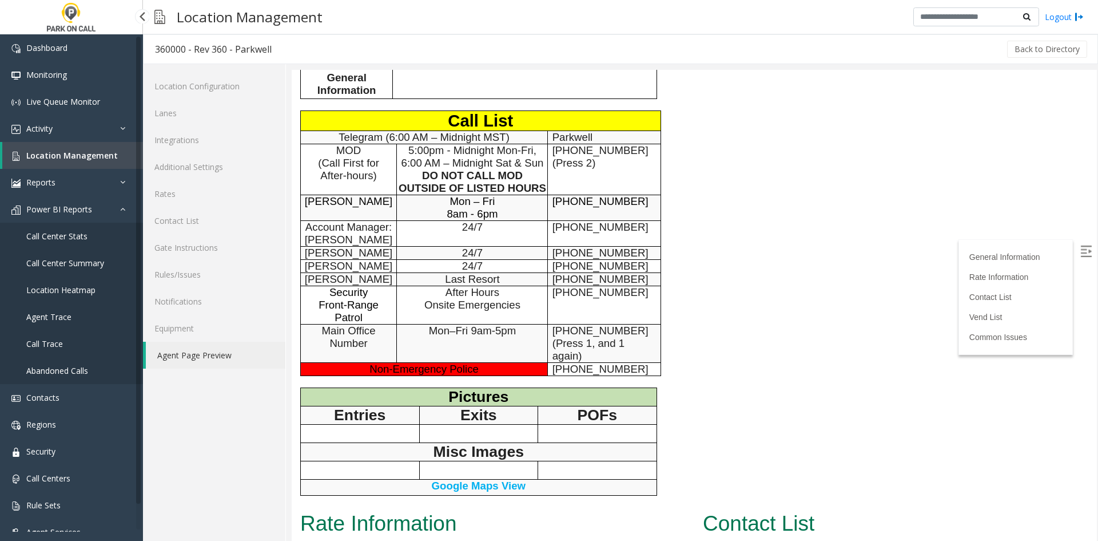
click at [74, 260] on span "Call Center Summary" at bounding box center [65, 262] width 78 height 11
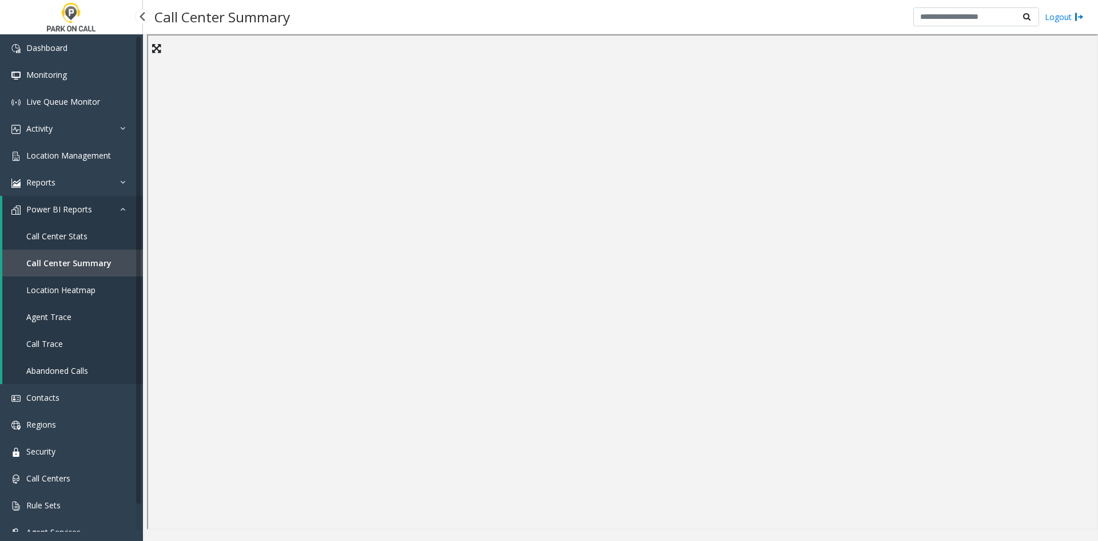
click at [130, 237] on link "Call Center Stats" at bounding box center [72, 236] width 141 height 27
click at [94, 312] on link "Agent Trace" at bounding box center [72, 316] width 141 height 27
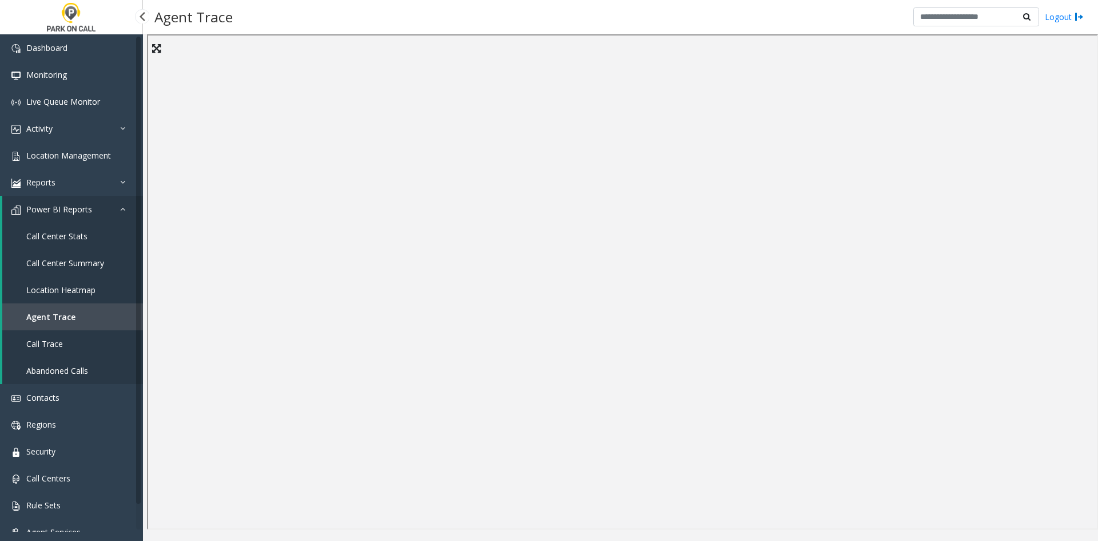
click at [58, 344] on span "Call Trace" at bounding box center [44, 343] width 37 height 11
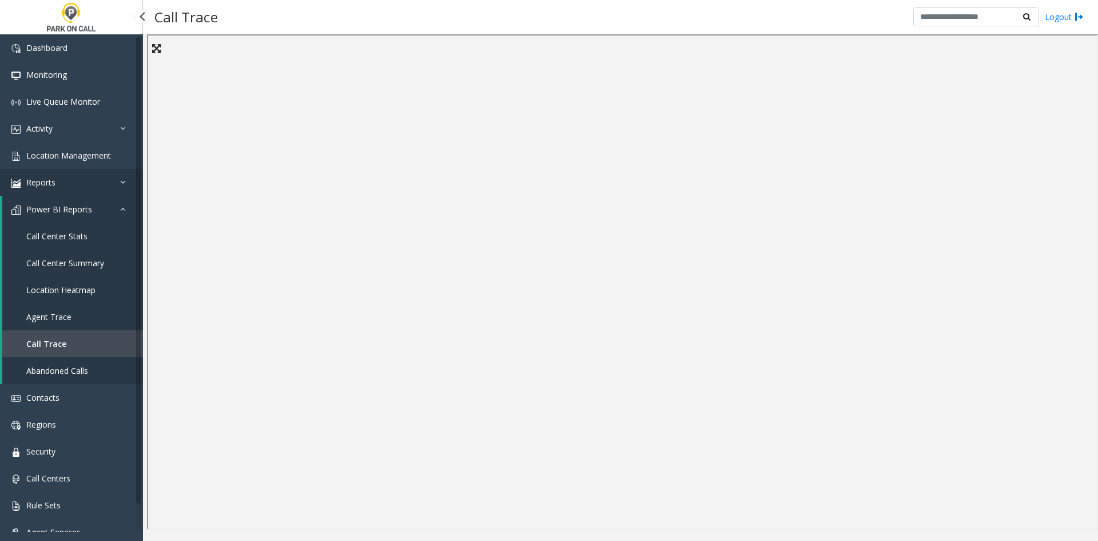
click at [102, 181] on link "Reports" at bounding box center [71, 182] width 143 height 27
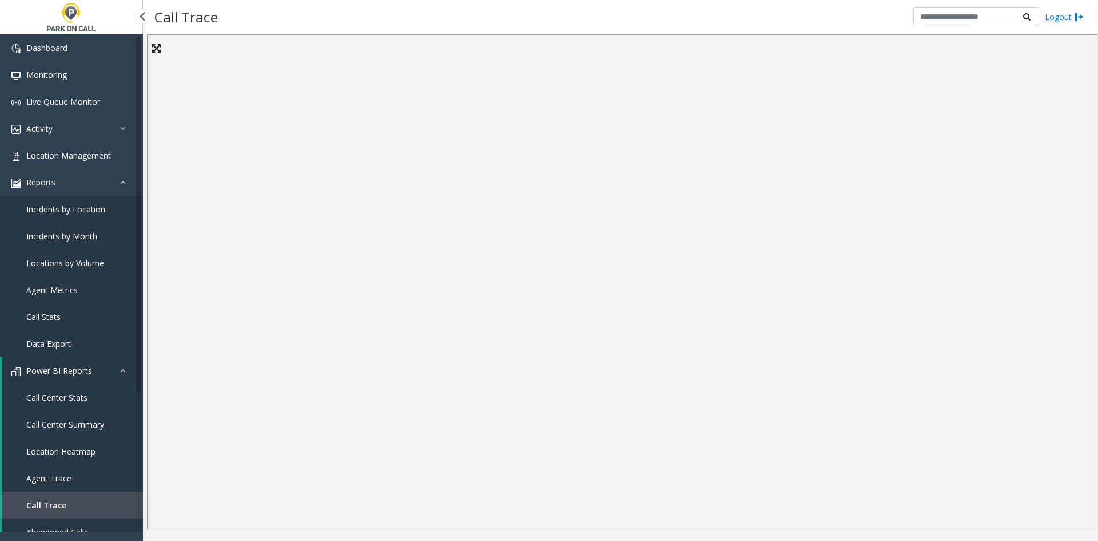
click at [73, 210] on span "Incidents by Location" at bounding box center [65, 209] width 79 height 11
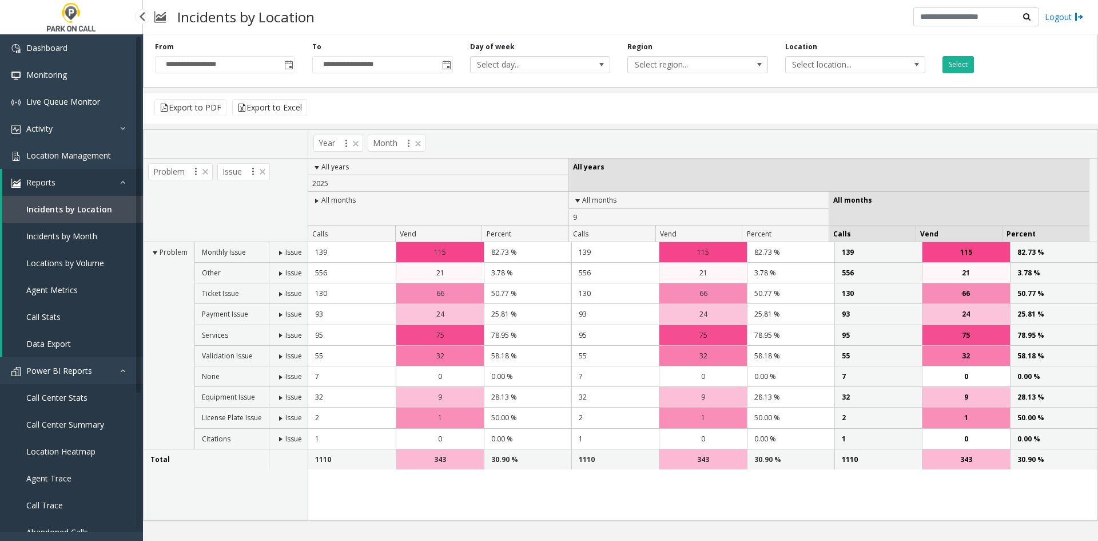
click at [47, 237] on span "Incidents by Month" at bounding box center [61, 236] width 71 height 11
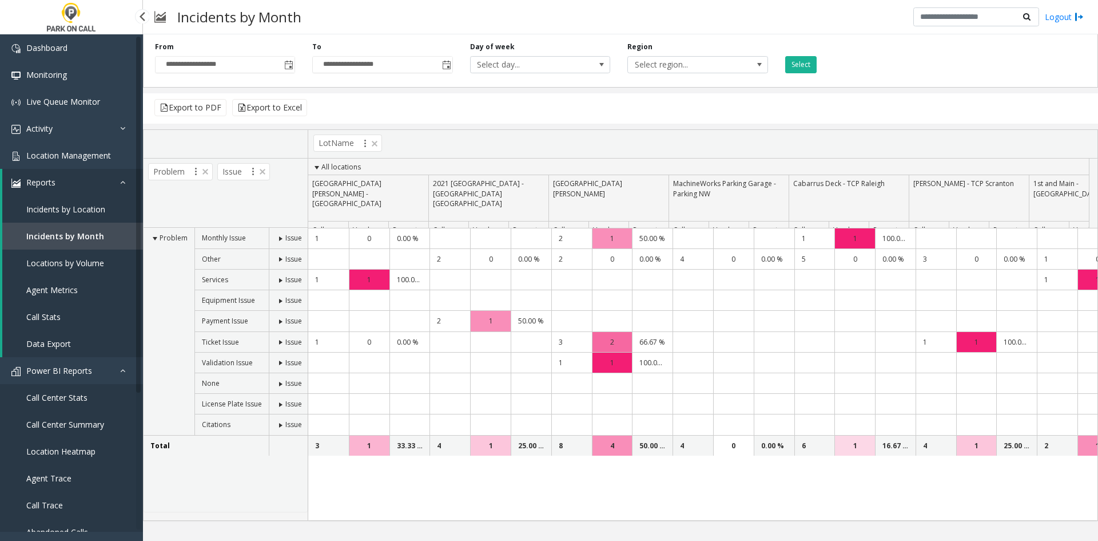
click at [63, 267] on span "Locations by Volume" at bounding box center [65, 262] width 78 height 11
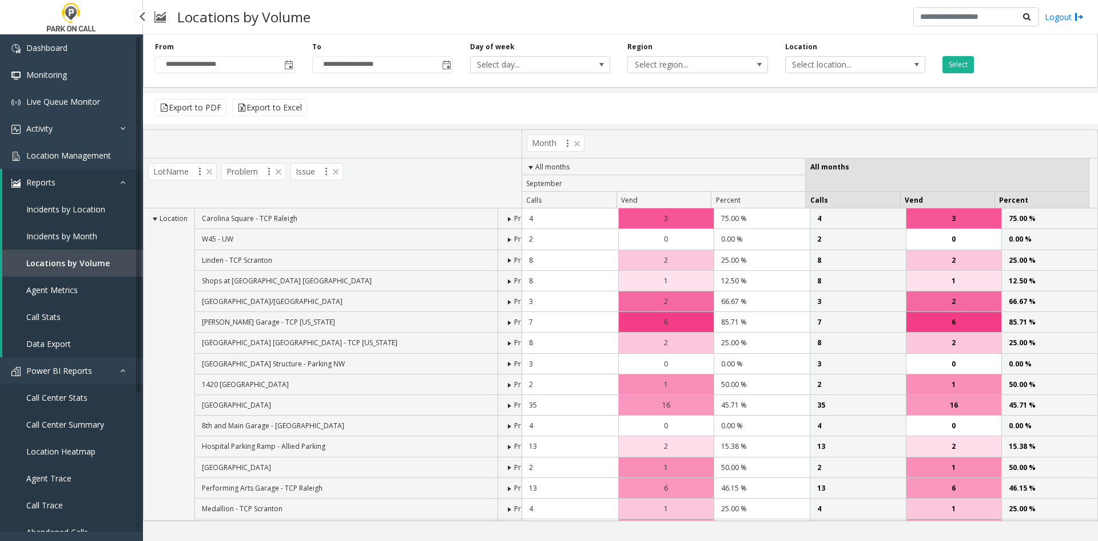
click at [53, 288] on span "Agent Metrics" at bounding box center [51, 289] width 51 height 11
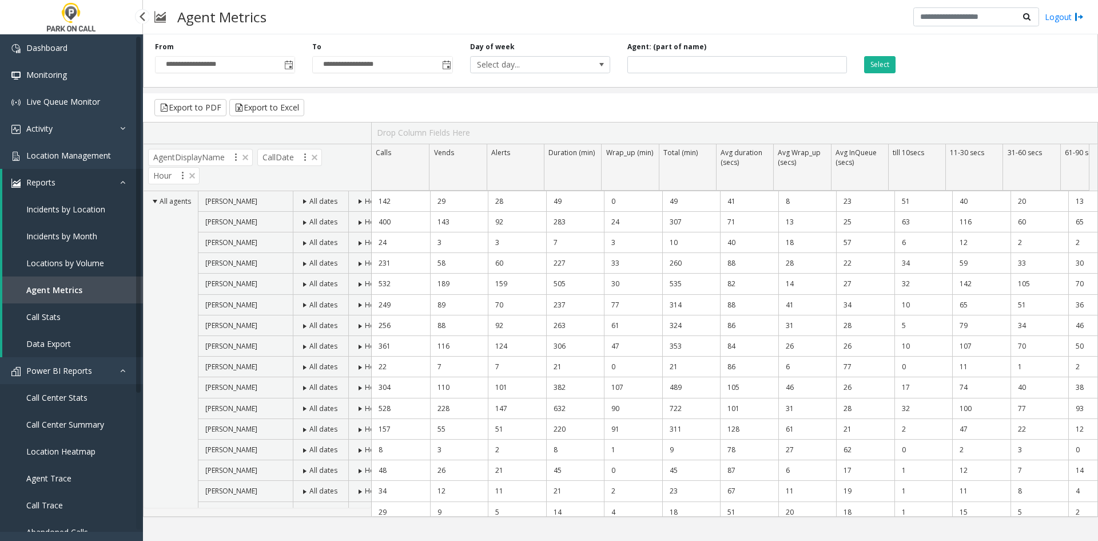
click at [82, 311] on link "Call Stats" at bounding box center [72, 316] width 141 height 27
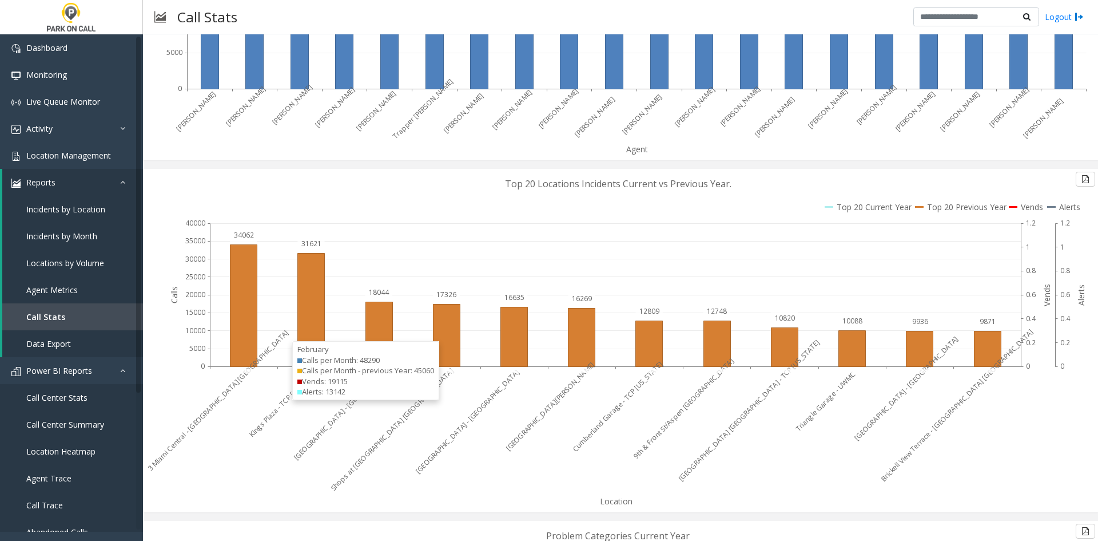
scroll to position [2059, 0]
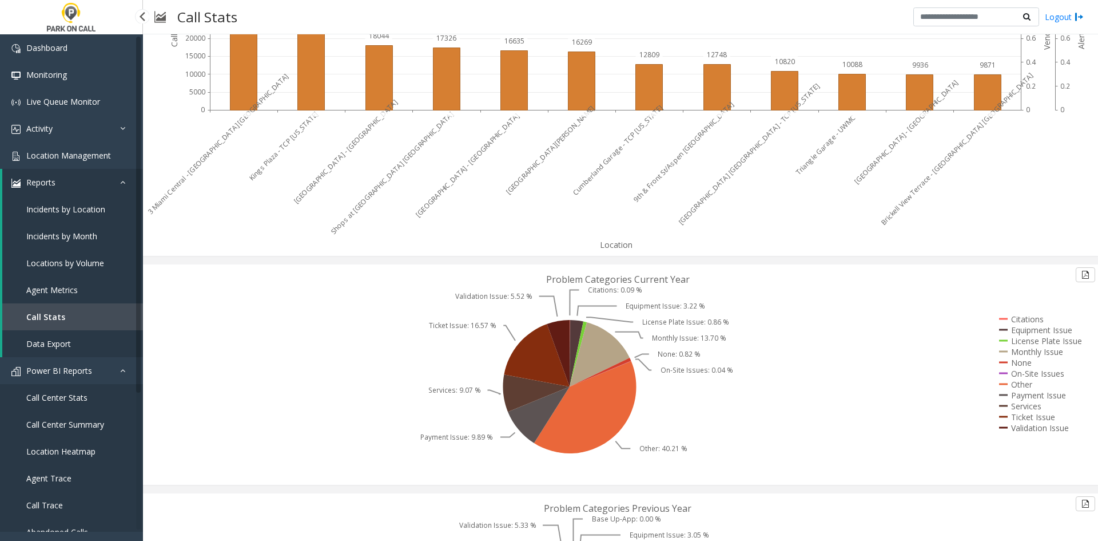
click at [64, 342] on span "Data Export" at bounding box center [48, 343] width 45 height 11
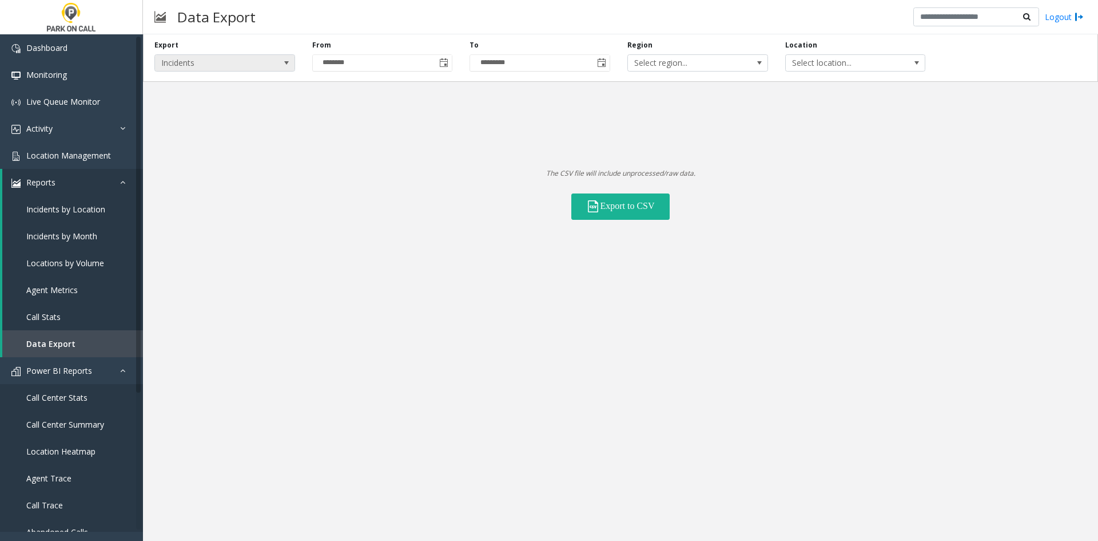
click at [190, 60] on span "Incidents" at bounding box center [211, 63] width 112 height 16
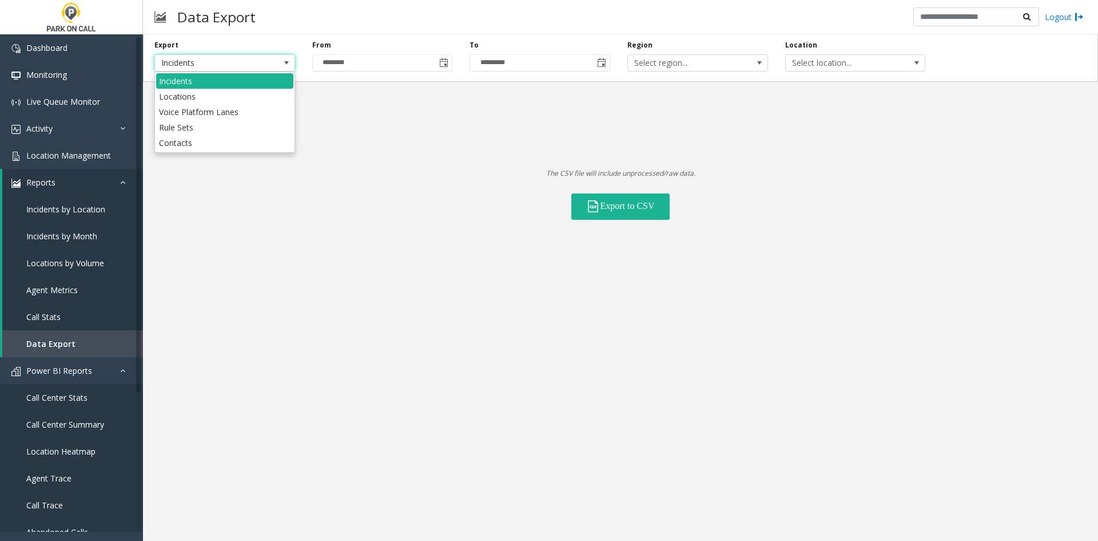
click at [186, 374] on div "Export Incidents From ******** To ********* Region Select region... Location Se…" at bounding box center [620, 287] width 955 height 506
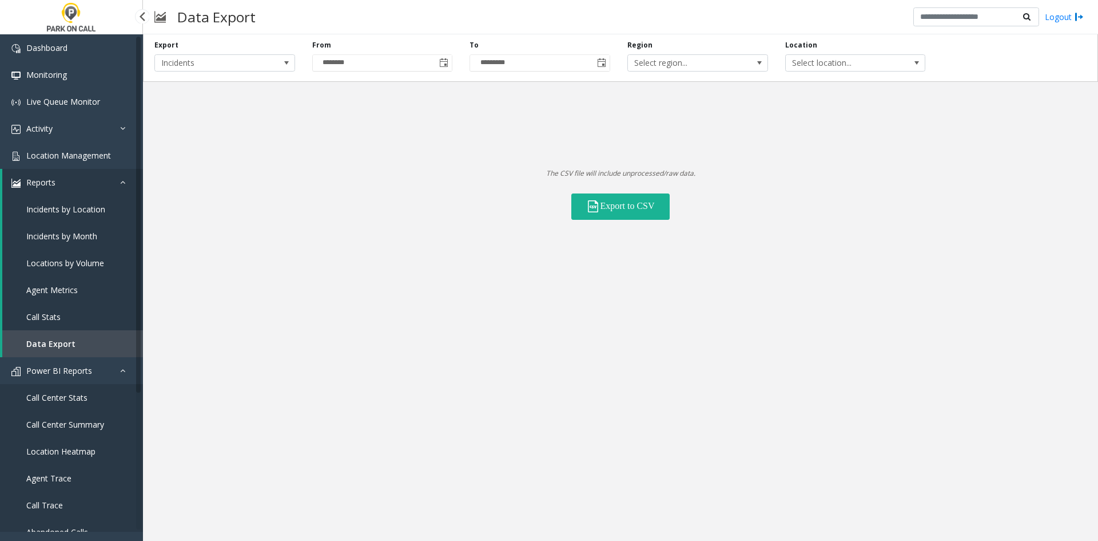
click at [87, 401] on span "Call Center Stats" at bounding box center [56, 397] width 61 height 11
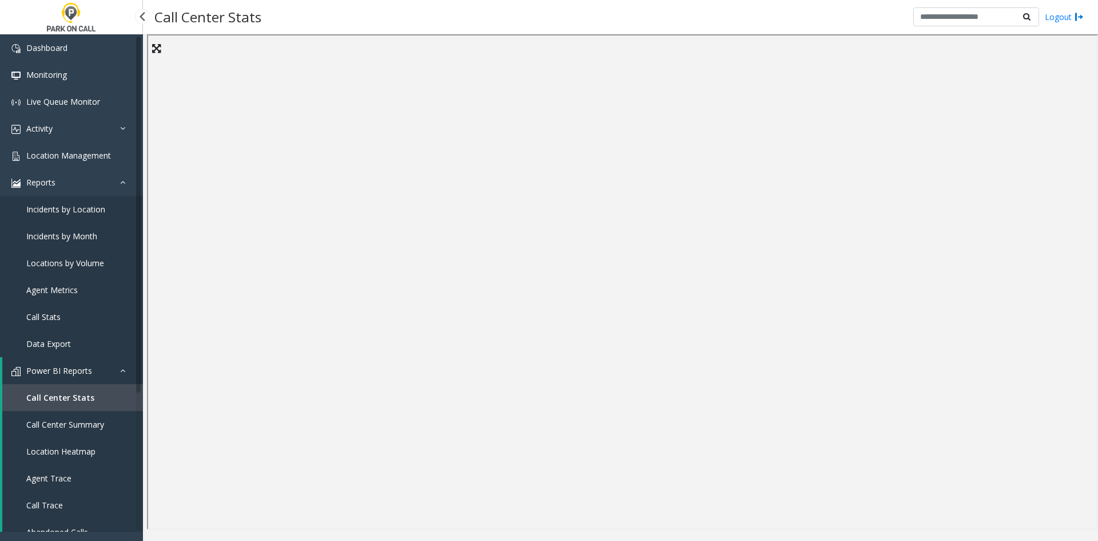
click at [71, 423] on span "Call Center Summary" at bounding box center [65, 424] width 78 height 11
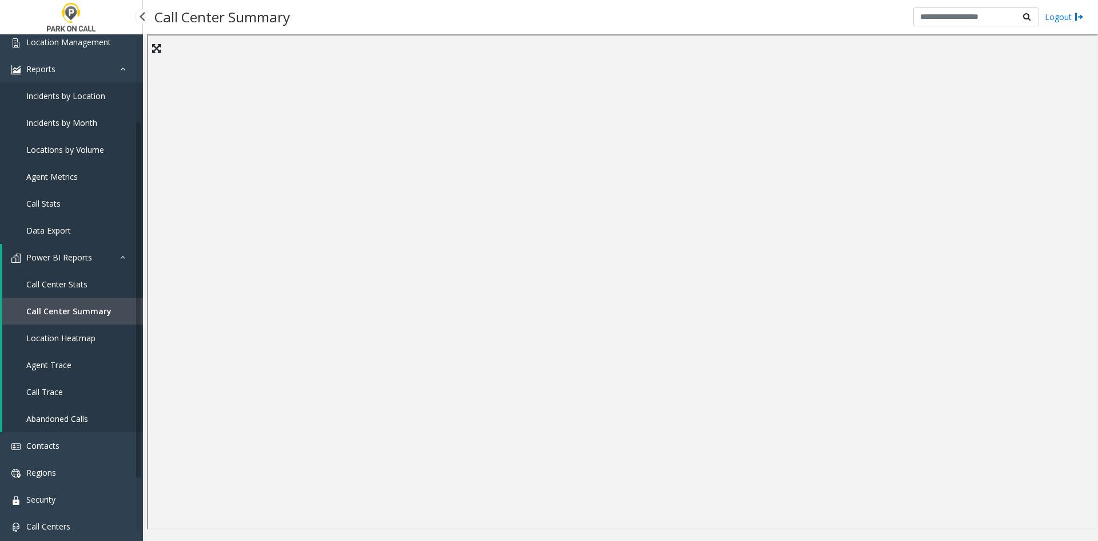
scroll to position [114, 0]
click at [80, 340] on span "Location Heatmap" at bounding box center [60, 336] width 69 height 11
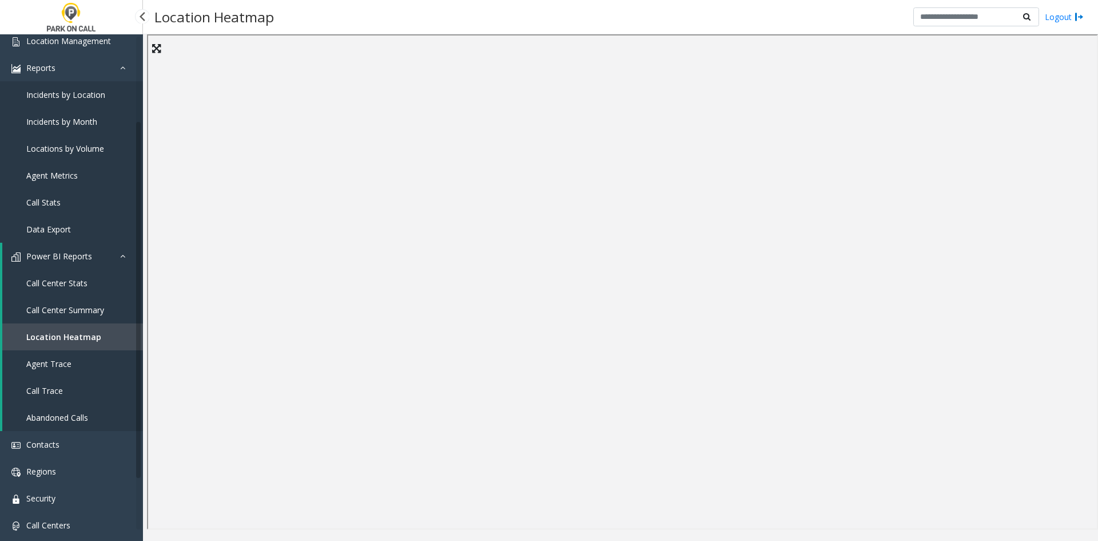
click at [100, 365] on link "Agent Trace" at bounding box center [72, 363] width 141 height 27
click at [22, 385] on link "Call Trace" at bounding box center [72, 390] width 141 height 27
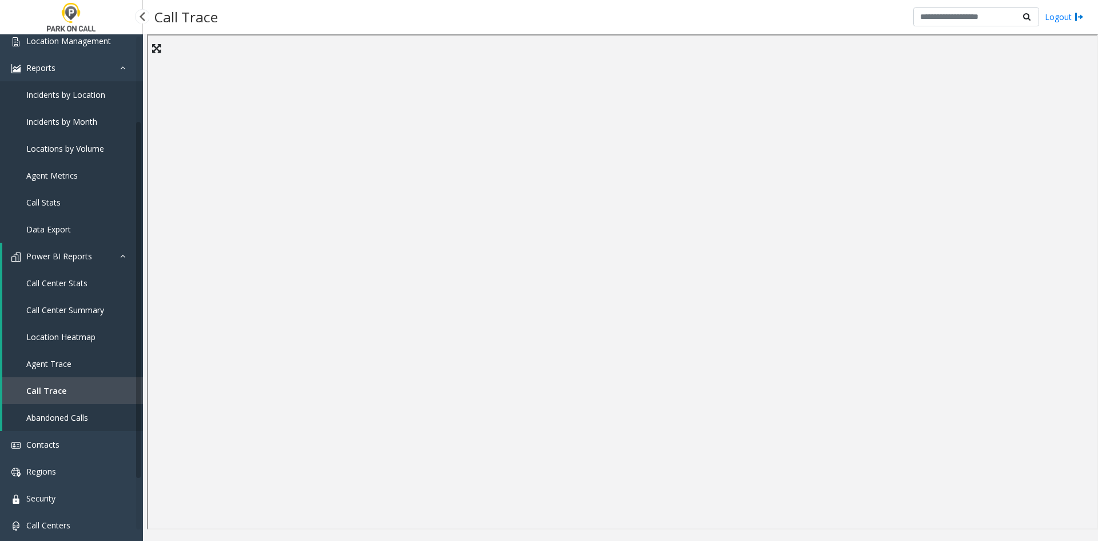
click at [43, 424] on link "Abandoned Calls" at bounding box center [72, 417] width 141 height 27
click at [30, 391] on span "Call Trace" at bounding box center [44, 390] width 37 height 11
click at [77, 287] on span "Call Center Stats" at bounding box center [56, 282] width 61 height 11
